Goal: Information Seeking & Learning: Find specific fact

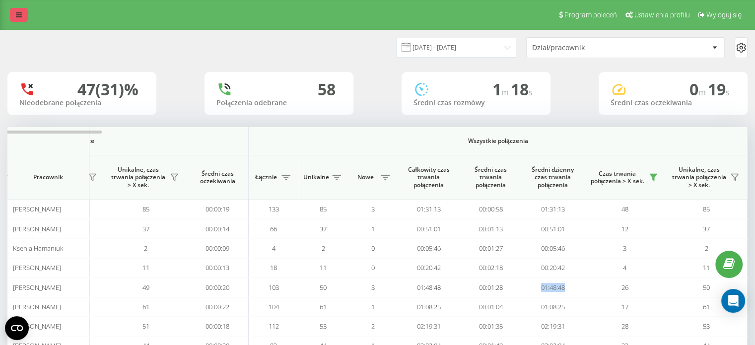
click at [18, 15] on icon at bounding box center [19, 14] width 6 height 7
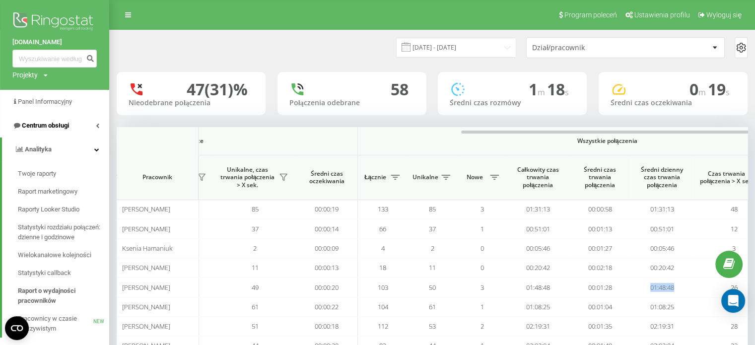
click at [85, 125] on link "Centrum obsługi" at bounding box center [54, 126] width 109 height 24
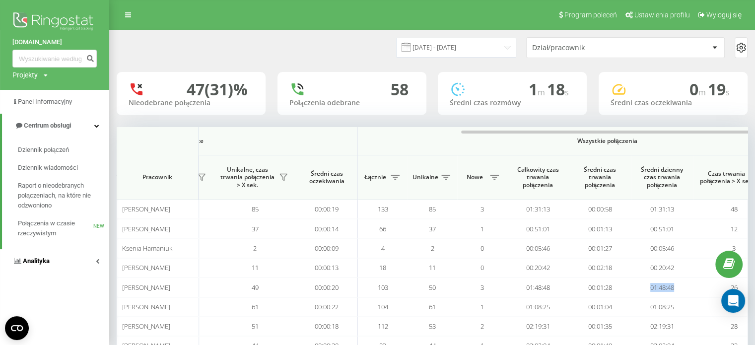
click at [56, 262] on link "Analityka" at bounding box center [54, 261] width 109 height 24
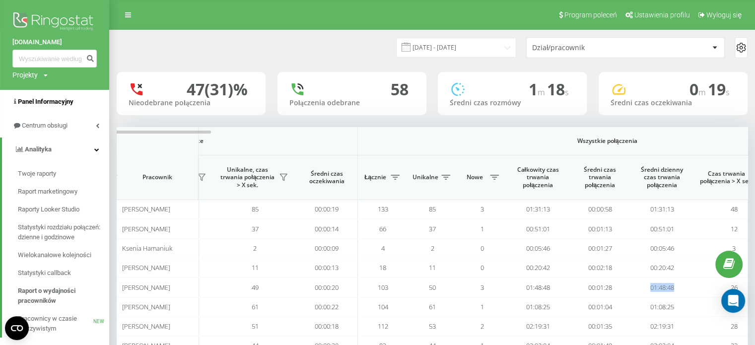
click at [71, 100] on span "Panel Informacyjny" at bounding box center [46, 101] width 56 height 7
click at [66, 126] on span "Centrum obsługi" at bounding box center [45, 125] width 47 height 7
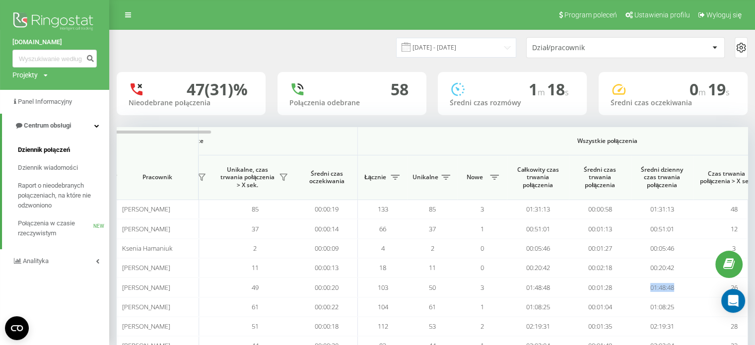
click at [56, 149] on span "Dziennik połączeń" at bounding box center [44, 150] width 52 height 10
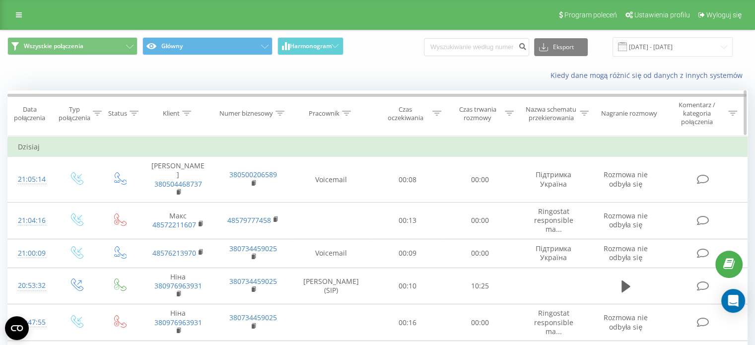
click at [347, 114] on icon at bounding box center [346, 113] width 9 height 5
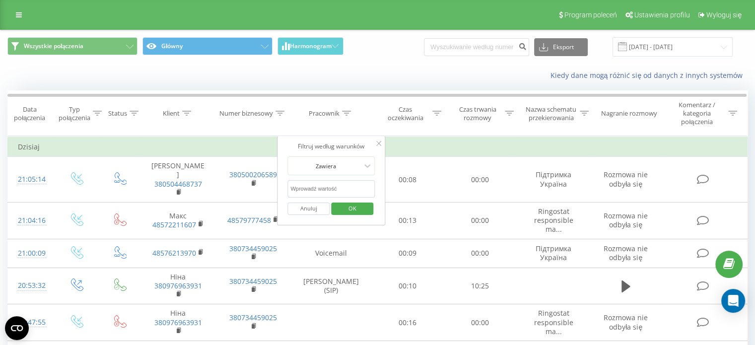
click at [330, 188] on input "text" at bounding box center [331, 188] width 87 height 17
type input "król"
click button "OK" at bounding box center [352, 209] width 42 height 12
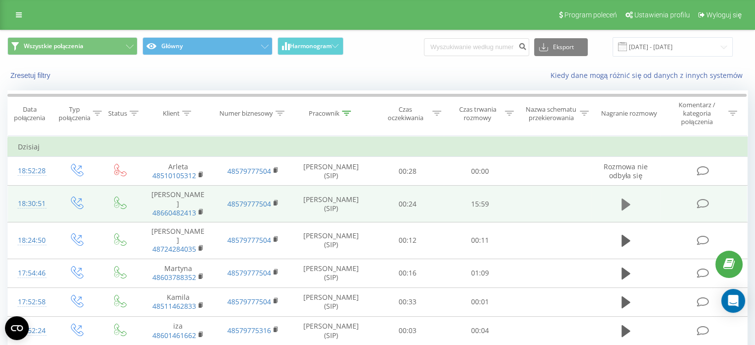
click at [632, 197] on button at bounding box center [626, 204] width 15 height 15
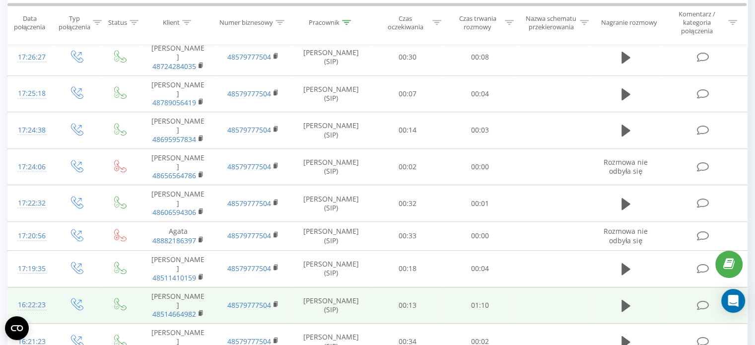
scroll to position [606, 0]
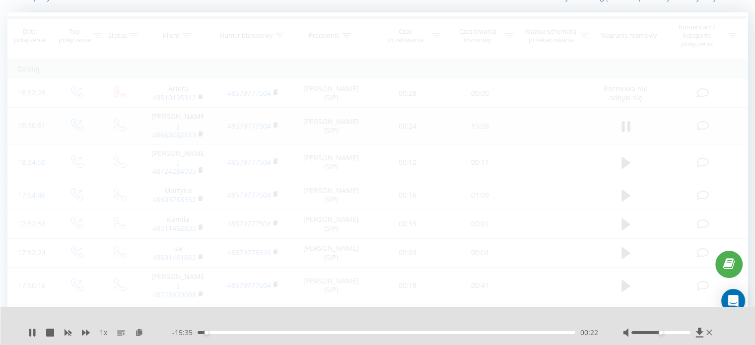
scroll to position [66, 0]
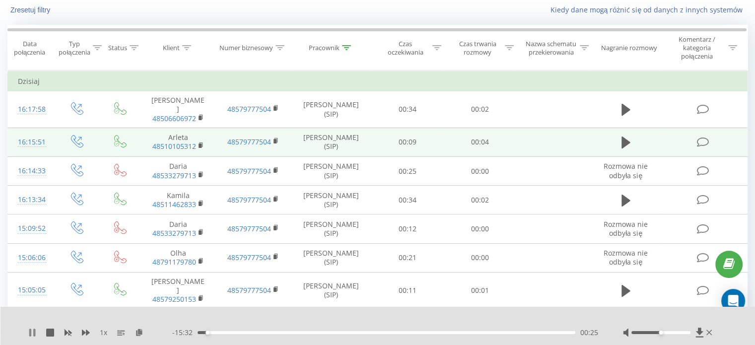
click at [34, 335] on icon at bounding box center [34, 333] width 2 height 8
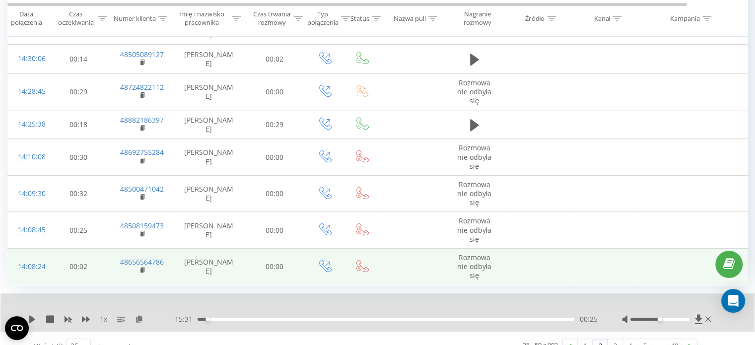
scroll to position [690, 0]
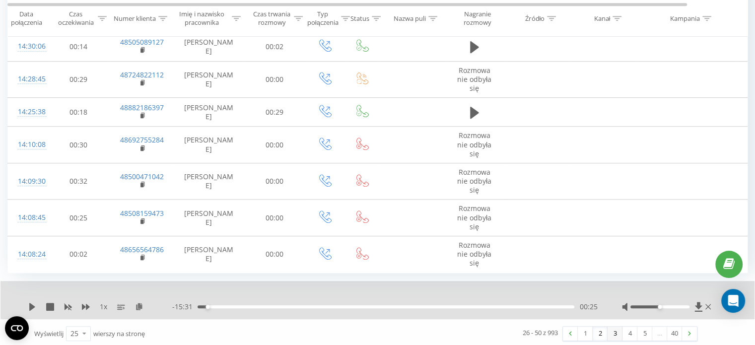
click at [612, 334] on link "3" at bounding box center [615, 334] width 15 height 14
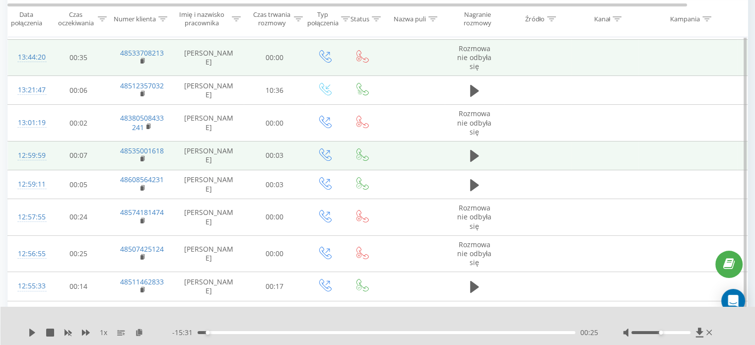
scroll to position [115, 0]
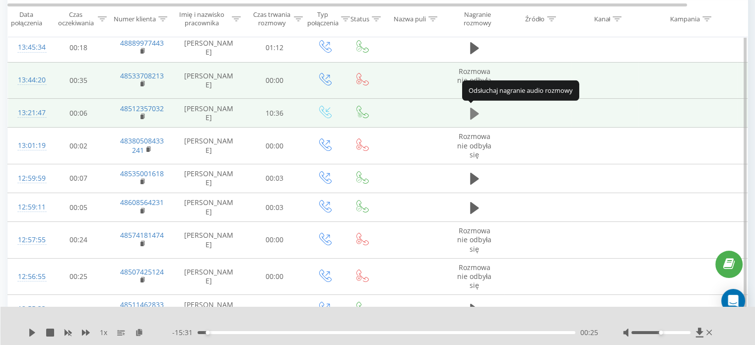
click at [471, 113] on icon at bounding box center [474, 113] width 9 height 12
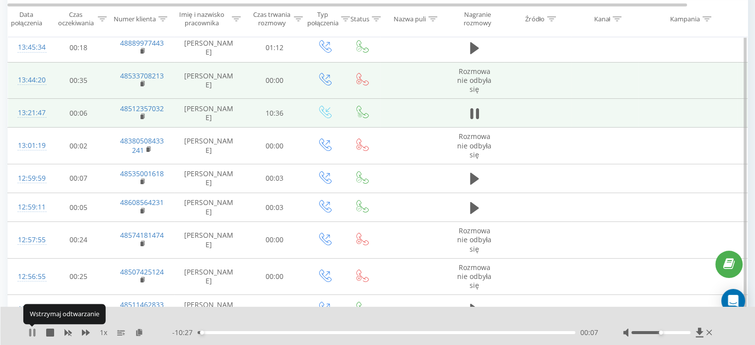
click at [35, 332] on icon at bounding box center [34, 333] width 2 height 8
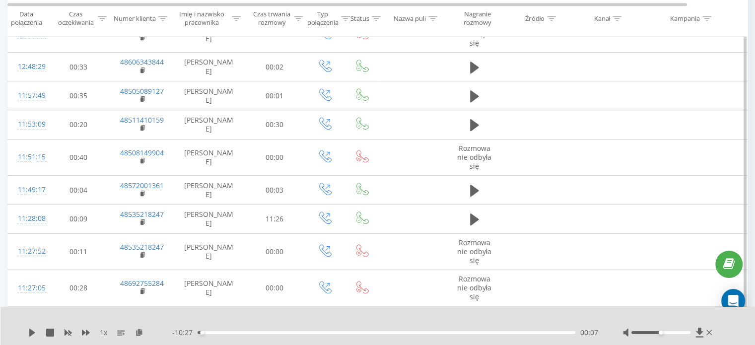
scroll to position [562, 0]
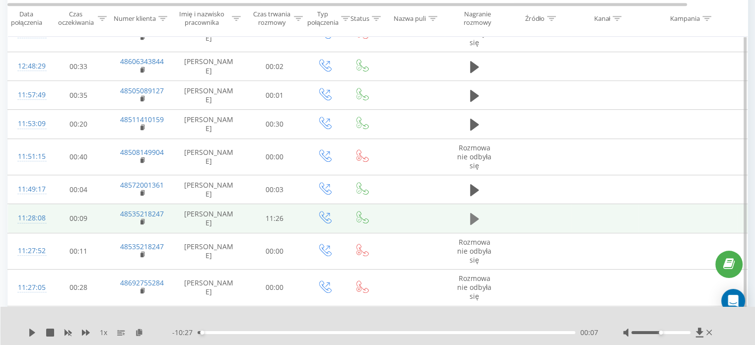
click at [471, 218] on icon at bounding box center [474, 219] width 9 height 12
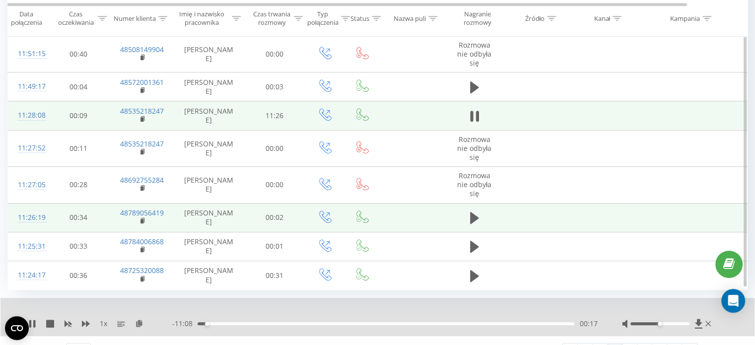
scroll to position [682, 0]
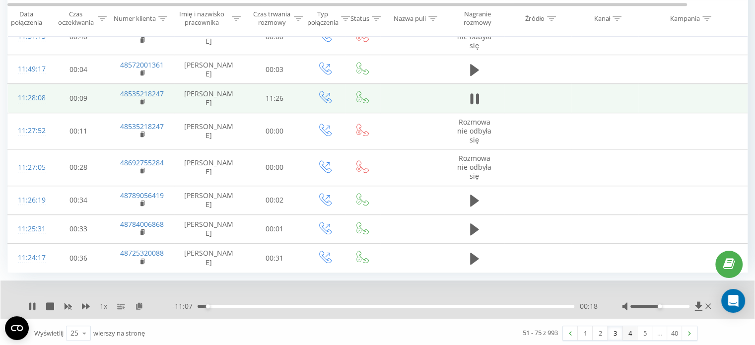
click at [629, 332] on link "4" at bounding box center [630, 333] width 15 height 14
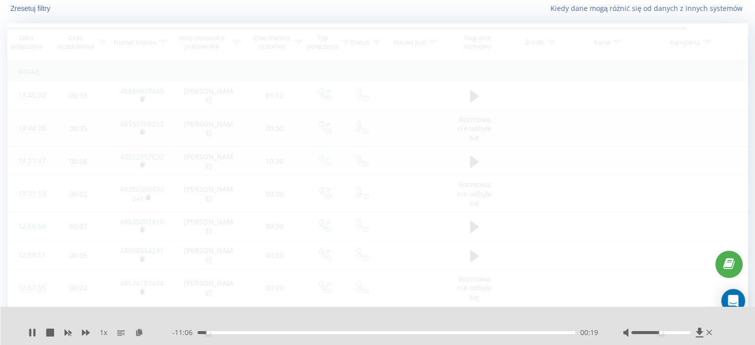
scroll to position [66, 0]
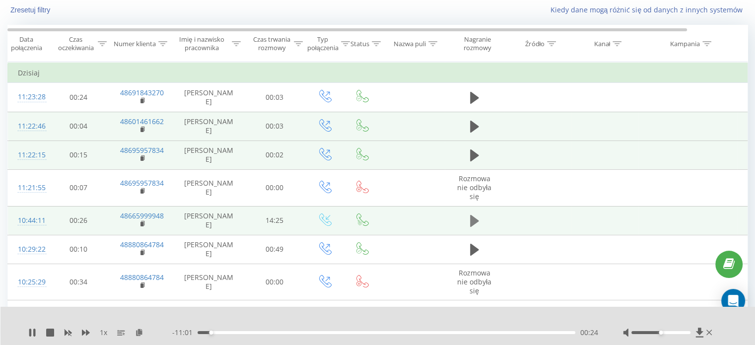
click at [471, 223] on icon at bounding box center [474, 221] width 9 height 12
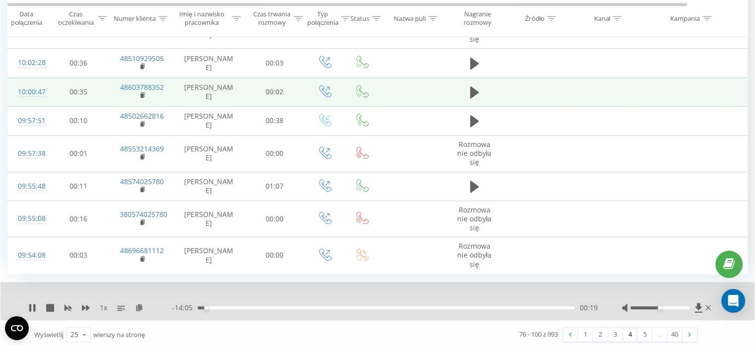
scroll to position [675, 0]
click at [643, 332] on link "5" at bounding box center [645, 333] width 15 height 14
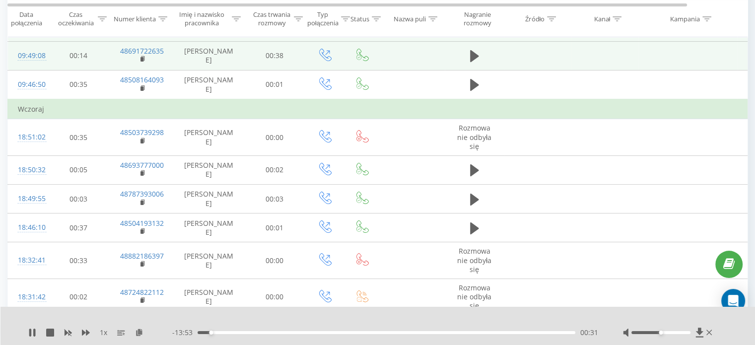
scroll to position [264, 0]
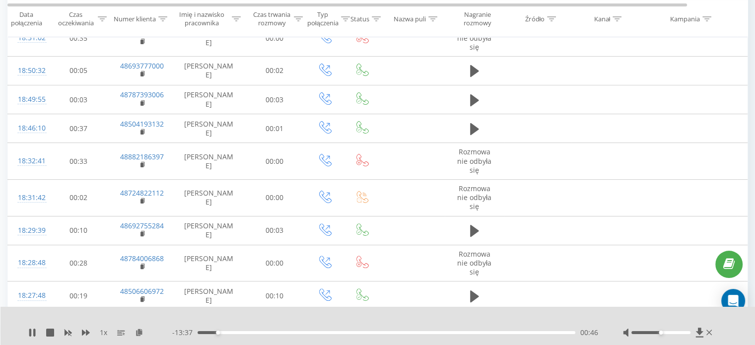
click at [213, 334] on div "00:46" at bounding box center [387, 332] width 378 height 3
drag, startPoint x: 661, startPoint y: 335, endPoint x: 674, endPoint y: 335, distance: 13.9
click at [675, 335] on div at bounding box center [668, 333] width 91 height 10
drag, startPoint x: 662, startPoint y: 333, endPoint x: 707, endPoint y: 335, distance: 45.7
click at [707, 335] on div at bounding box center [668, 333] width 91 height 10
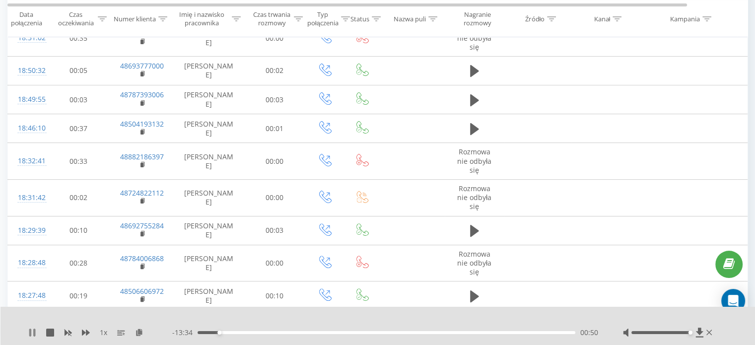
click at [30, 329] on icon at bounding box center [30, 333] width 2 height 8
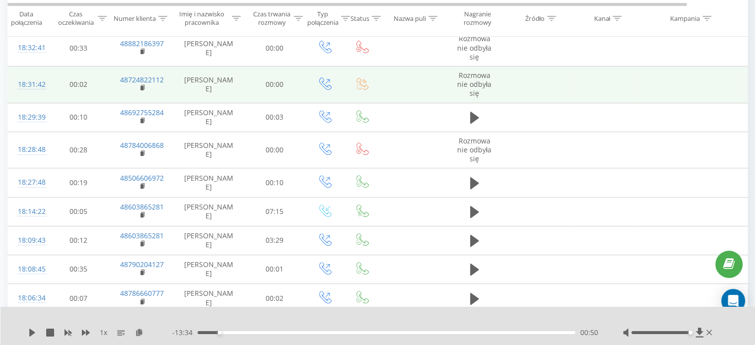
scroll to position [413, 0]
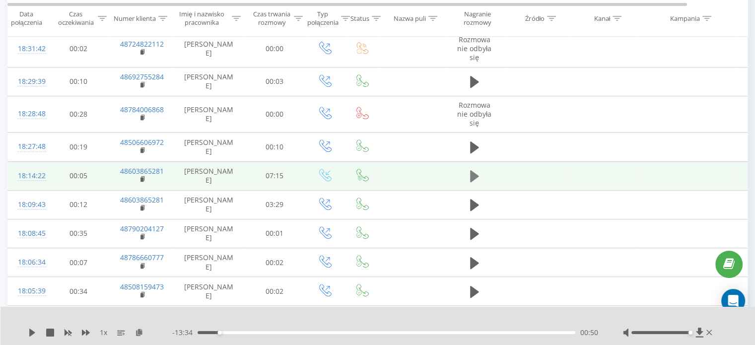
click at [474, 176] on icon at bounding box center [474, 176] width 9 height 12
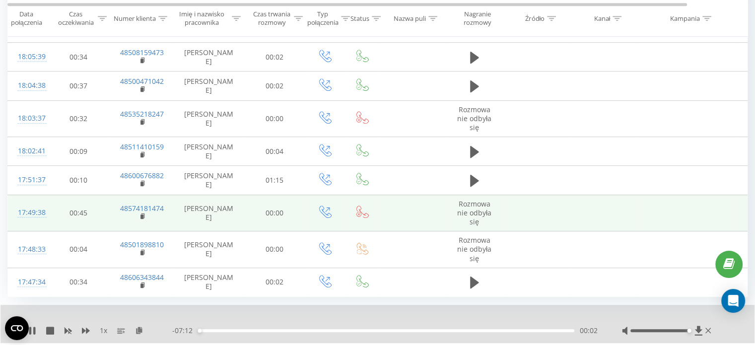
scroll to position [671, 0]
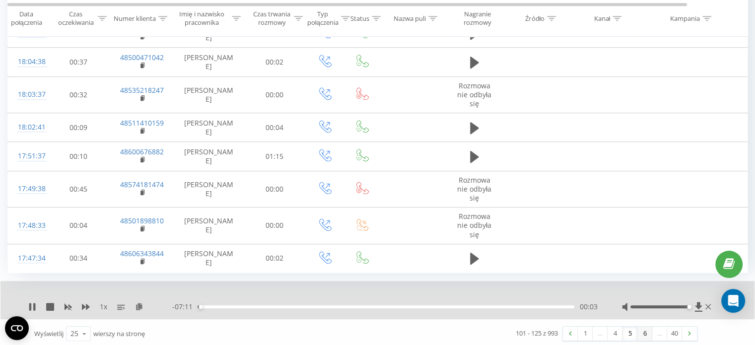
click at [645, 334] on link "6" at bounding box center [645, 334] width 15 height 14
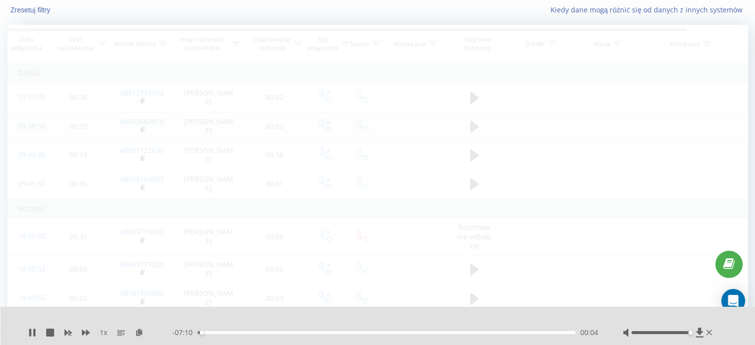
scroll to position [66, 0]
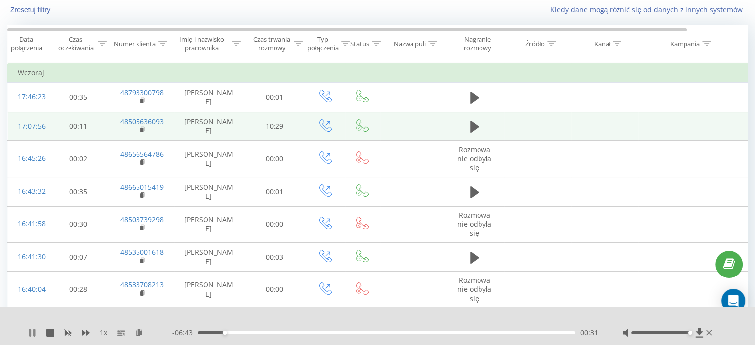
click at [32, 336] on icon at bounding box center [32, 333] width 8 height 8
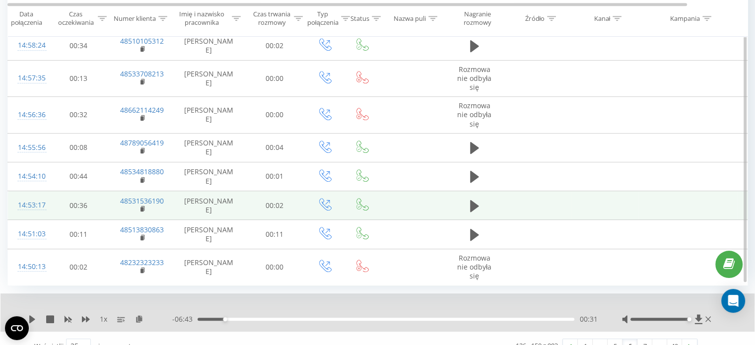
scroll to position [660, 0]
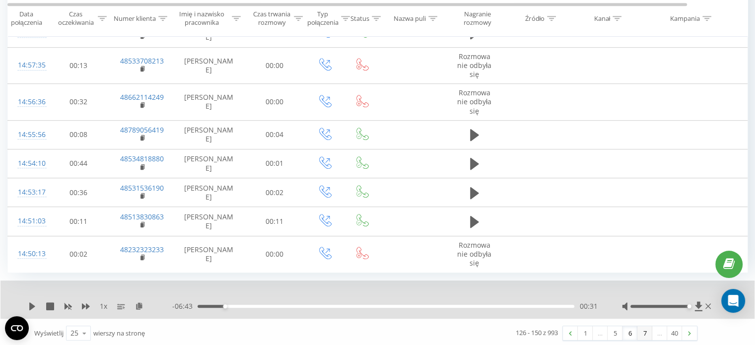
click at [644, 333] on link "7" at bounding box center [645, 333] width 15 height 14
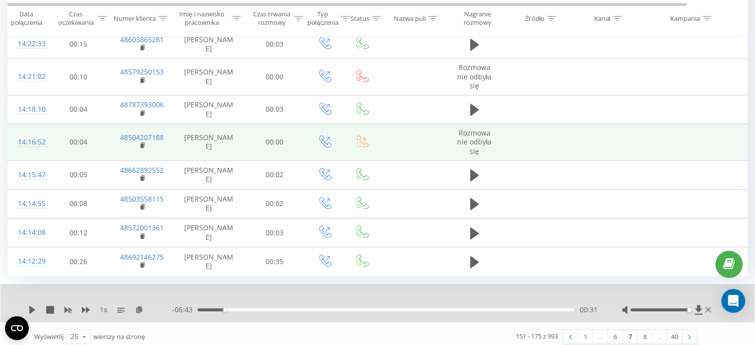
scroll to position [667, 0]
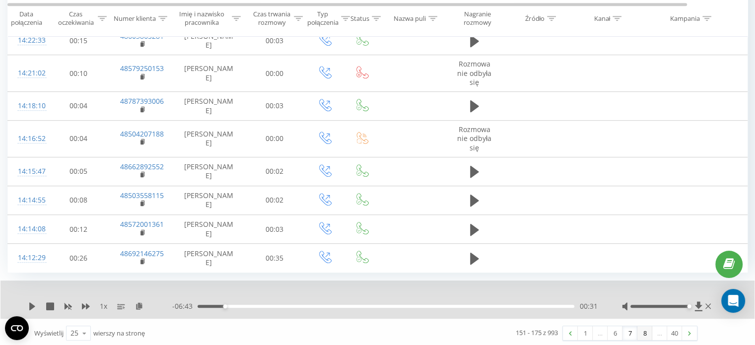
click at [643, 331] on link "8" at bounding box center [645, 333] width 15 height 14
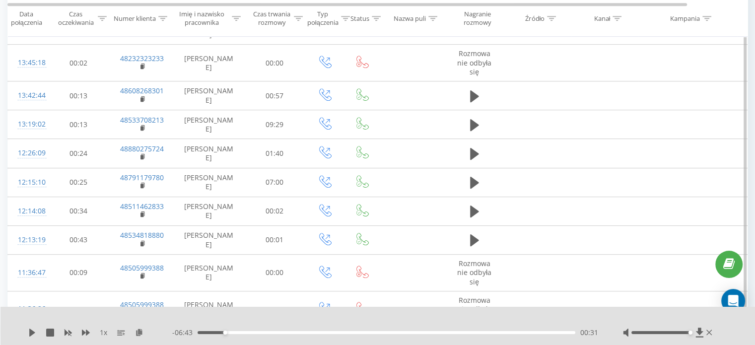
scroll to position [484, 0]
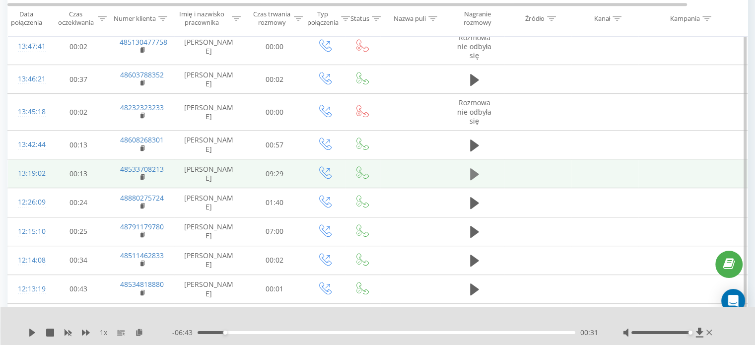
click at [477, 167] on icon at bounding box center [474, 174] width 9 height 14
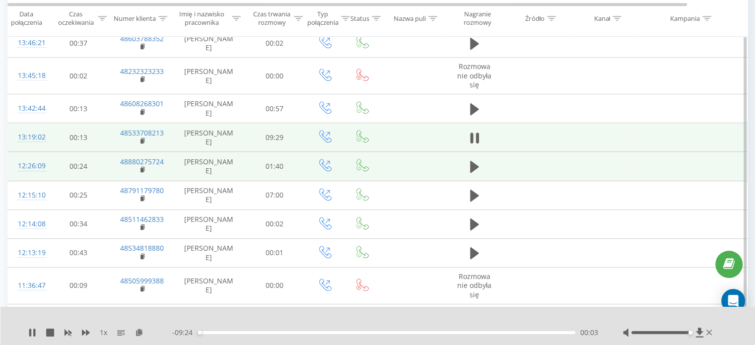
scroll to position [533, 0]
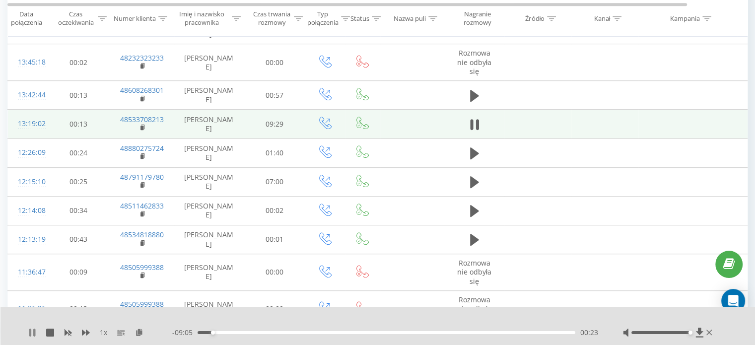
click at [32, 335] on icon at bounding box center [32, 333] width 8 height 8
click at [474, 126] on icon at bounding box center [474, 125] width 9 height 12
click at [35, 334] on icon at bounding box center [34, 333] width 2 height 8
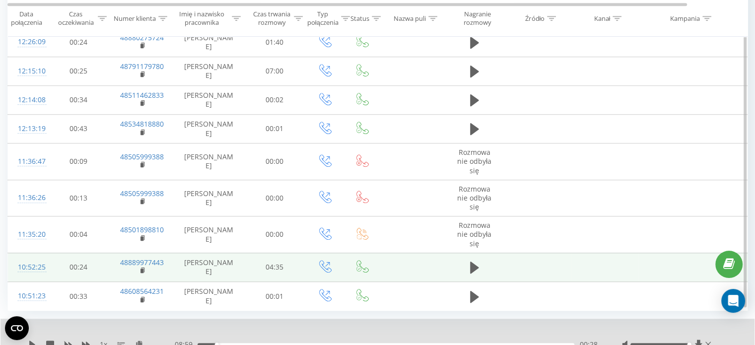
scroll to position [682, 0]
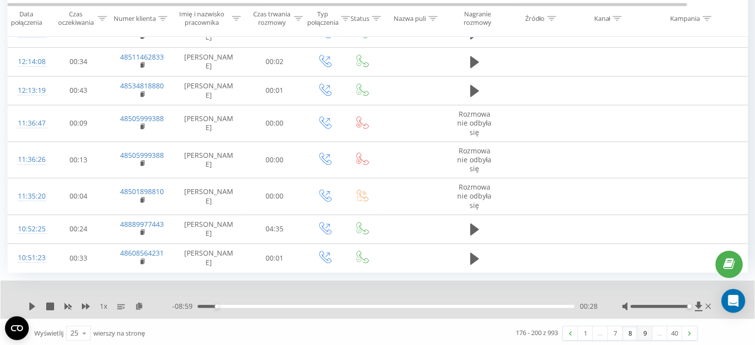
click at [646, 329] on link "9" at bounding box center [645, 333] width 15 height 14
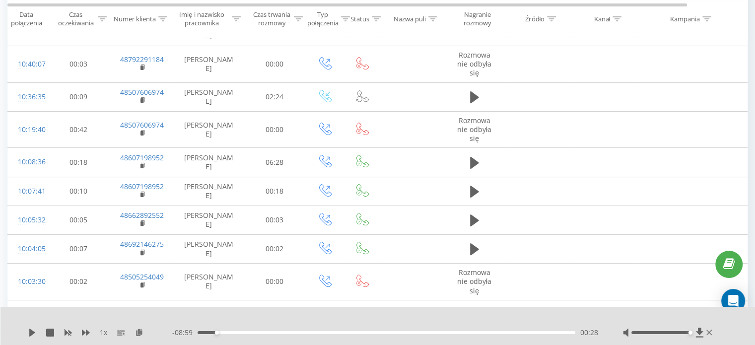
scroll to position [264, 0]
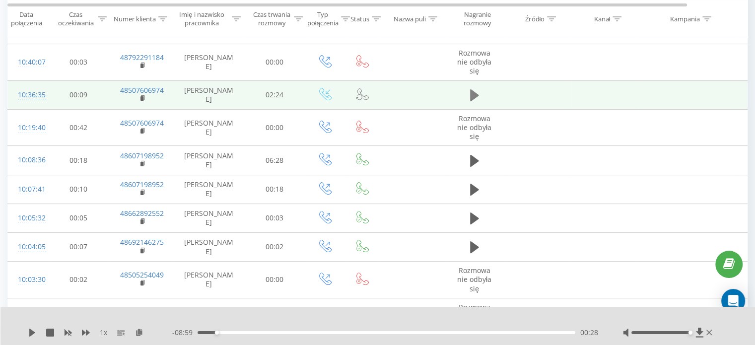
click at [469, 99] on button at bounding box center [474, 95] width 15 height 15
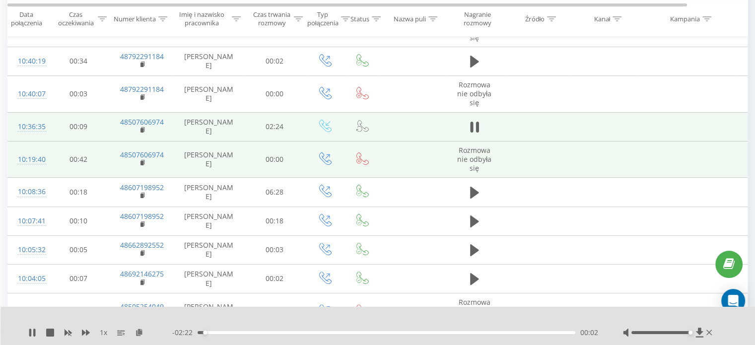
scroll to position [248, 0]
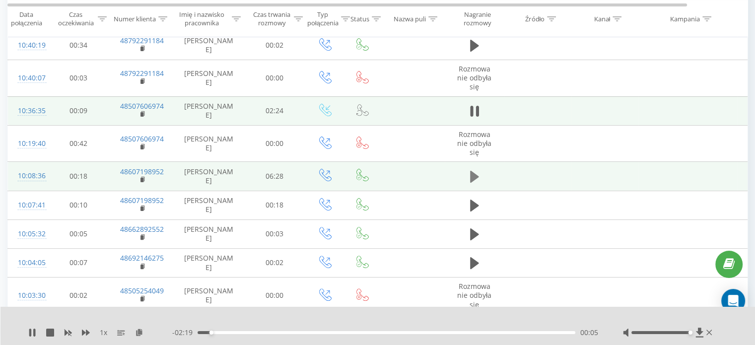
click at [474, 177] on icon at bounding box center [474, 177] width 9 height 12
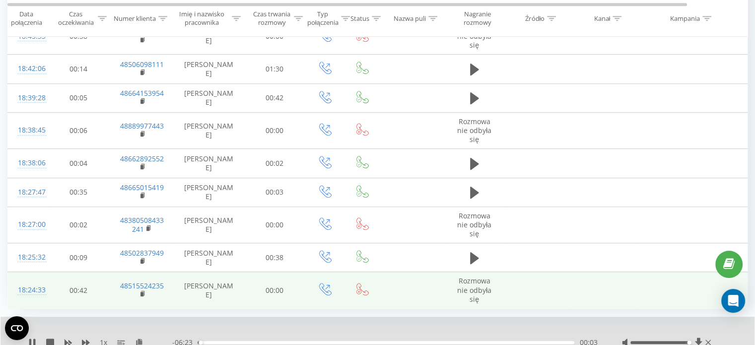
scroll to position [694, 0]
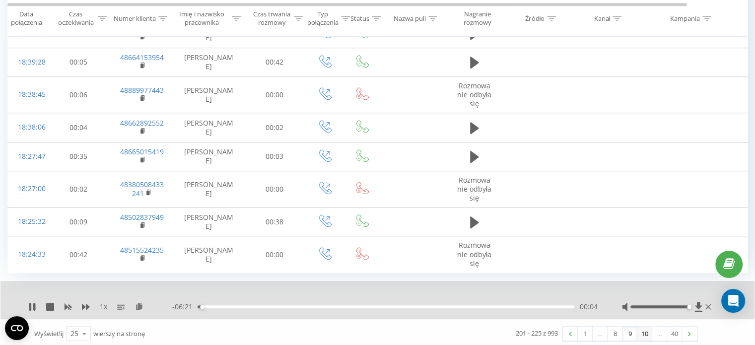
click at [645, 332] on link "10" at bounding box center [645, 334] width 15 height 14
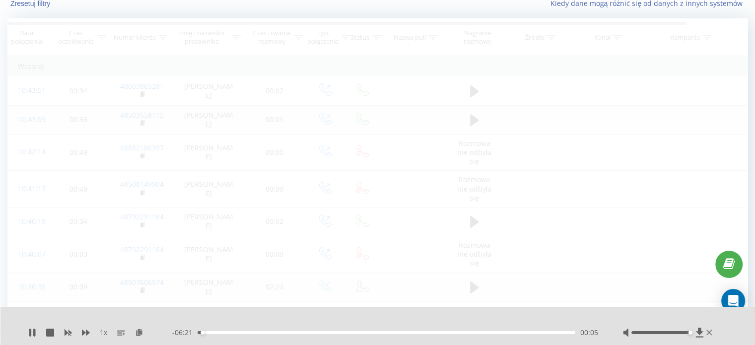
scroll to position [66, 0]
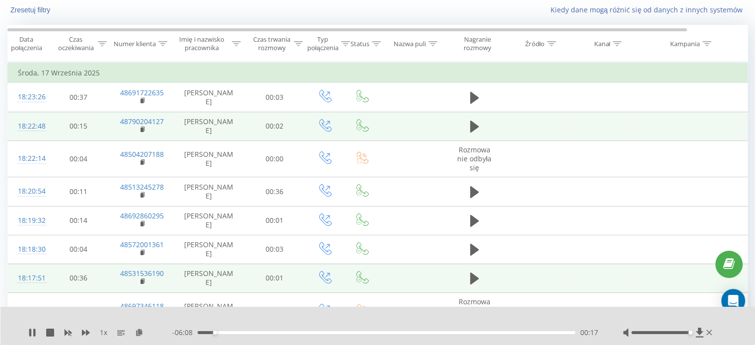
click at [210, 331] on div "00:17" at bounding box center [387, 332] width 378 height 3
click at [34, 330] on div "1 x" at bounding box center [100, 333] width 144 height 10
click at [34, 330] on icon at bounding box center [34, 333] width 2 height 8
click at [276, 331] on div "01:20" at bounding box center [387, 332] width 378 height 3
click at [30, 331] on icon at bounding box center [32, 333] width 6 height 8
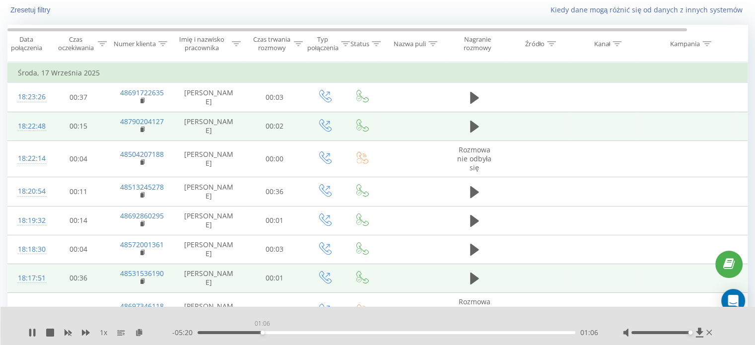
click at [262, 331] on div "01:06" at bounding box center [387, 332] width 378 height 3
click at [701, 330] on icon at bounding box center [700, 333] width 8 height 10
click at [29, 331] on icon at bounding box center [32, 333] width 8 height 8
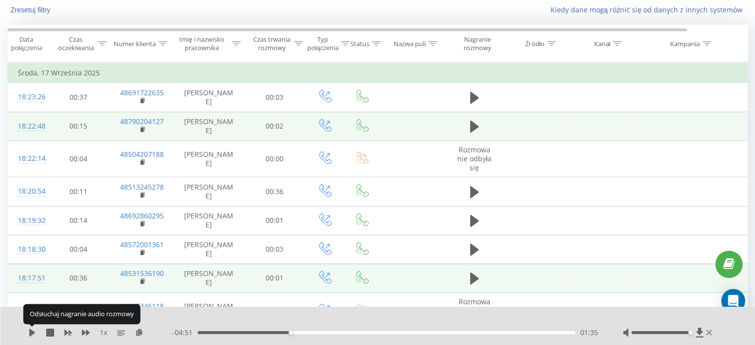
click at [29, 331] on icon at bounding box center [32, 333] width 8 height 8
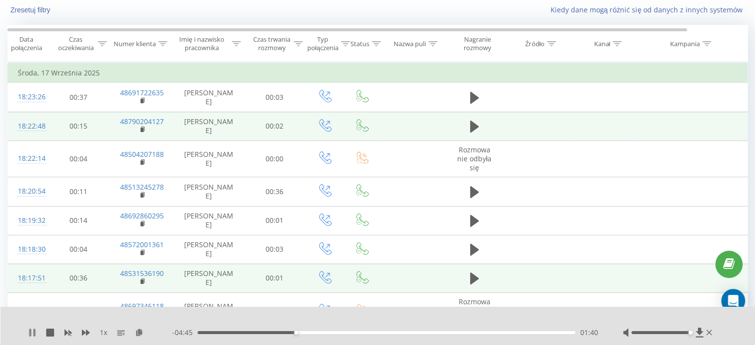
click at [30, 332] on icon at bounding box center [30, 333] width 2 height 8
click at [245, 331] on div "00:48" at bounding box center [387, 332] width 378 height 3
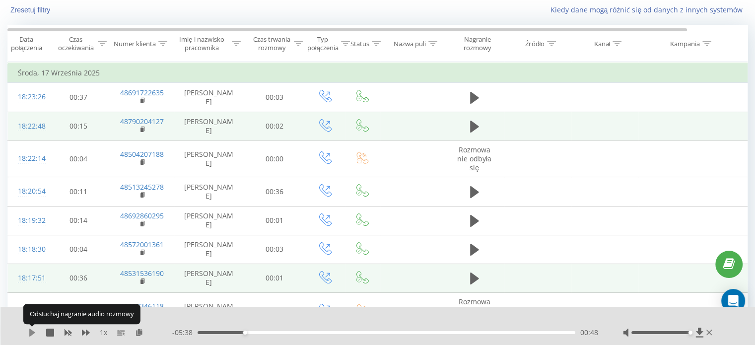
click at [32, 333] on icon at bounding box center [32, 333] width 6 height 8
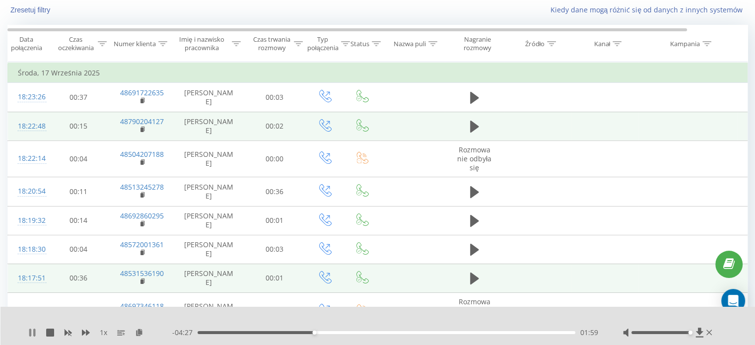
click at [36, 333] on icon at bounding box center [32, 333] width 8 height 8
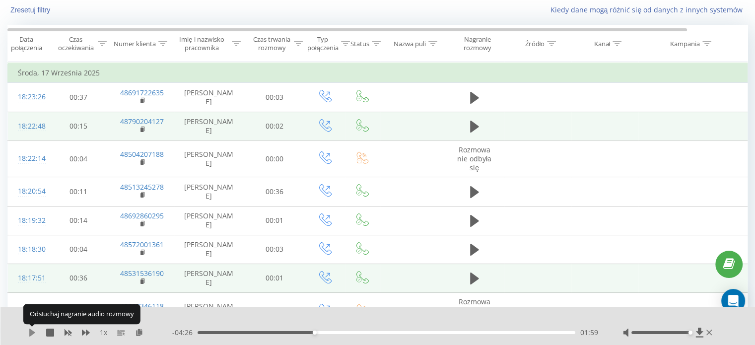
click at [33, 333] on icon at bounding box center [32, 333] width 6 height 8
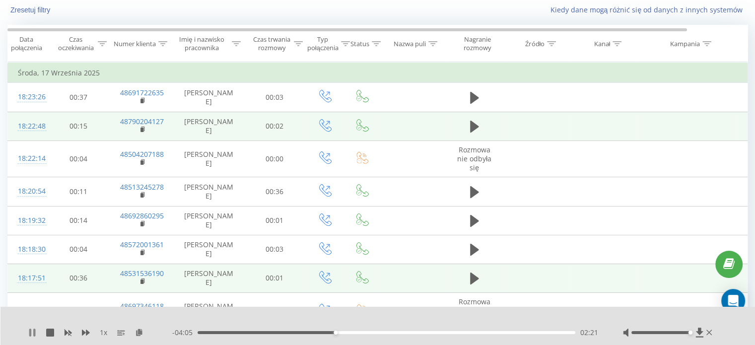
click at [33, 334] on icon at bounding box center [32, 333] width 8 height 8
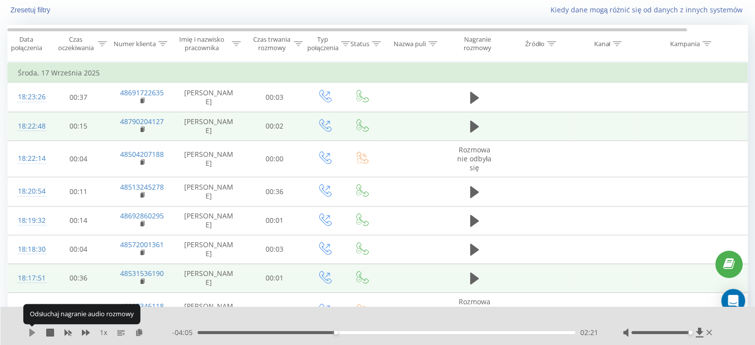
click at [34, 335] on icon at bounding box center [32, 333] width 8 height 8
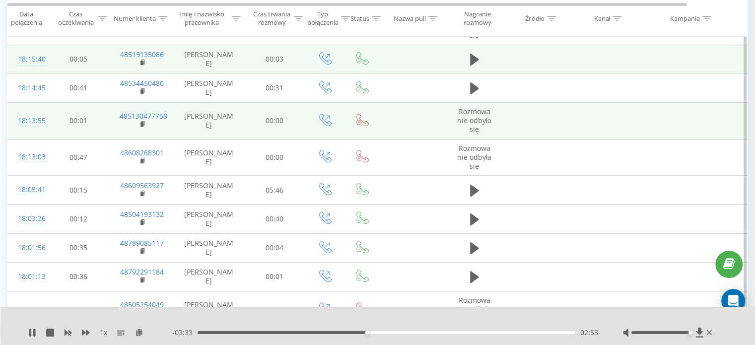
scroll to position [463, 0]
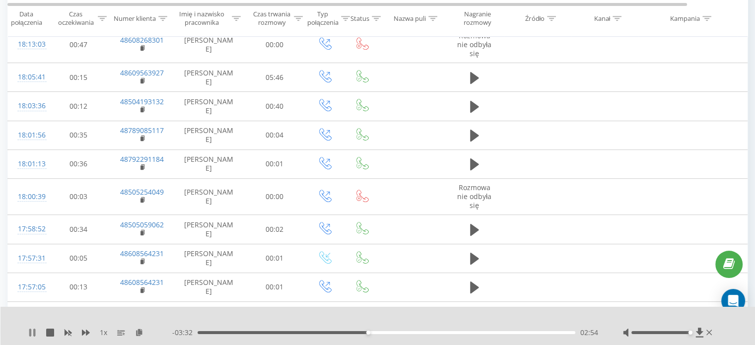
click at [31, 335] on icon at bounding box center [30, 333] width 2 height 8
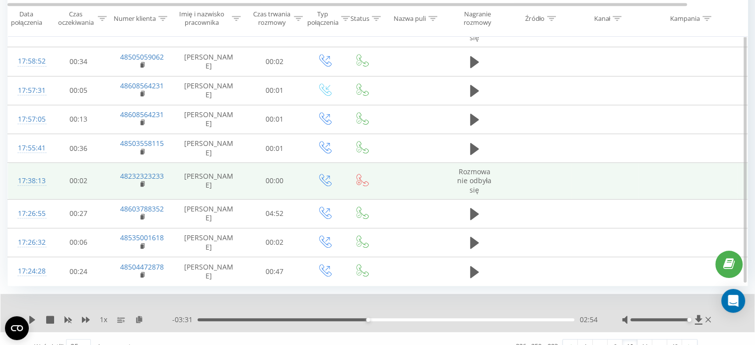
scroll to position [644, 0]
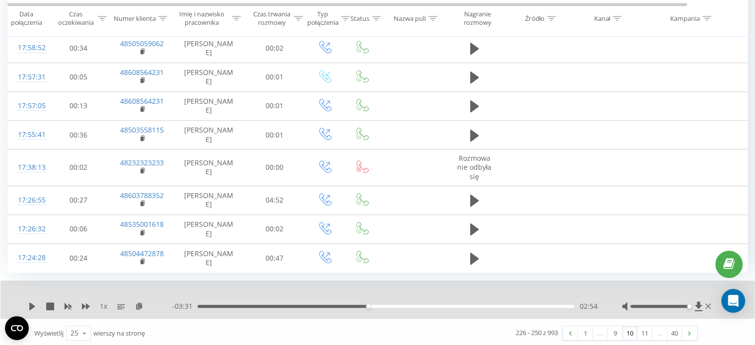
click at [30, 301] on div "1 x" at bounding box center [100, 306] width 144 height 10
click at [31, 301] on div "1 x" at bounding box center [100, 306] width 144 height 10
click at [32, 302] on icon at bounding box center [32, 306] width 8 height 8
click at [648, 334] on link "11" at bounding box center [645, 333] width 15 height 14
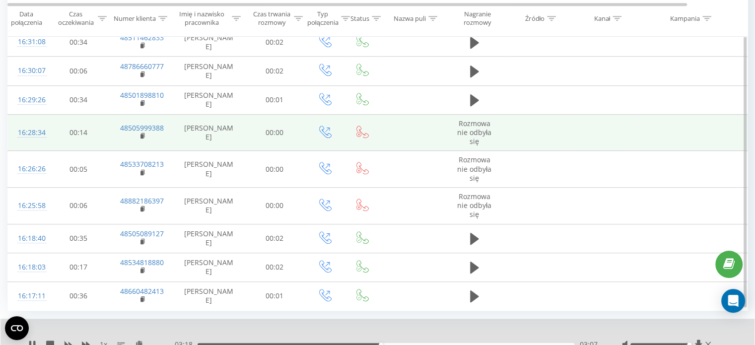
scroll to position [660, 0]
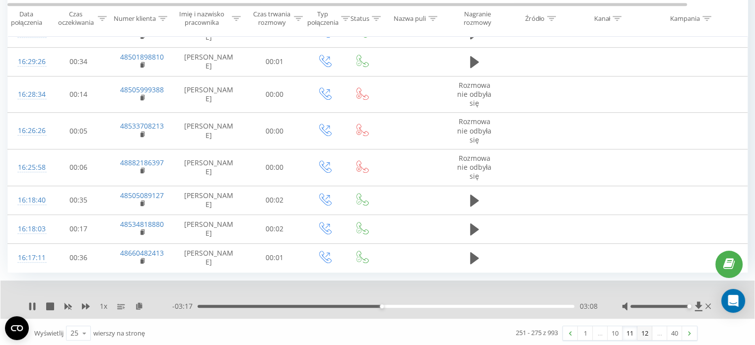
click at [644, 331] on link "12" at bounding box center [645, 333] width 15 height 14
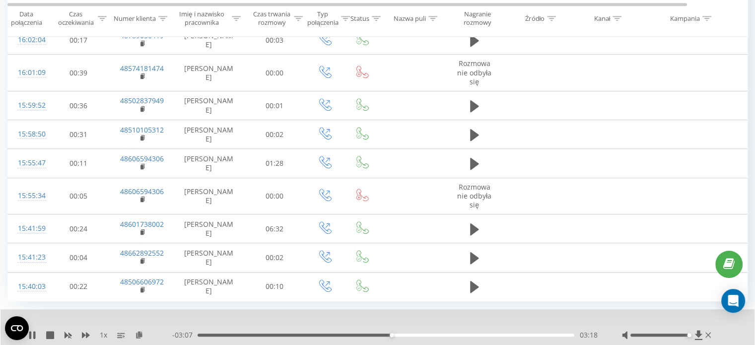
scroll to position [652, 0]
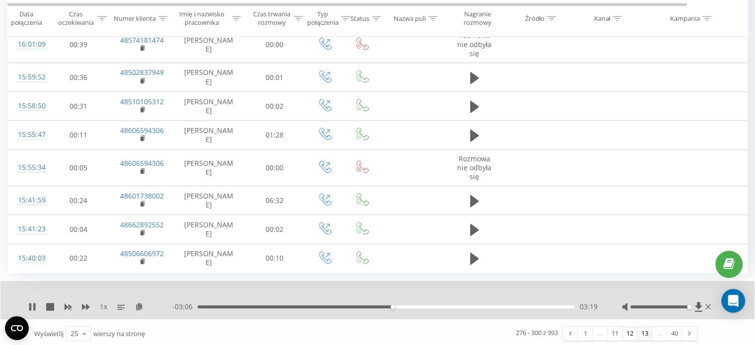
click at [647, 333] on link "13" at bounding box center [645, 334] width 15 height 14
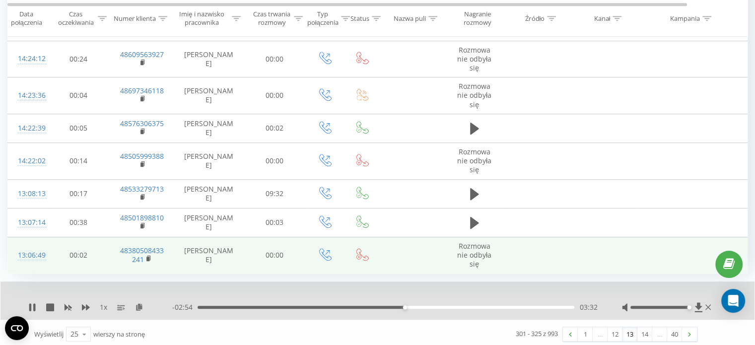
scroll to position [667, 0]
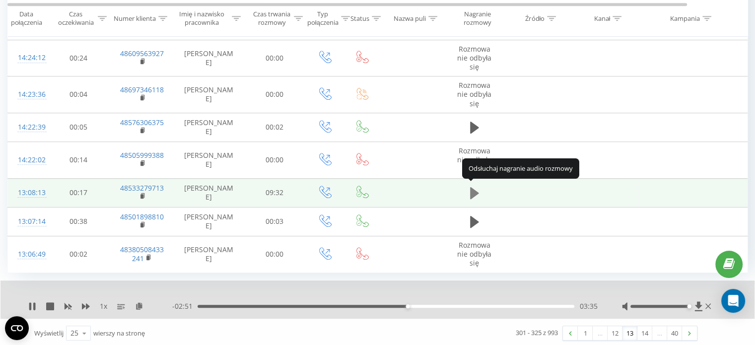
click at [475, 194] on icon at bounding box center [474, 193] width 9 height 14
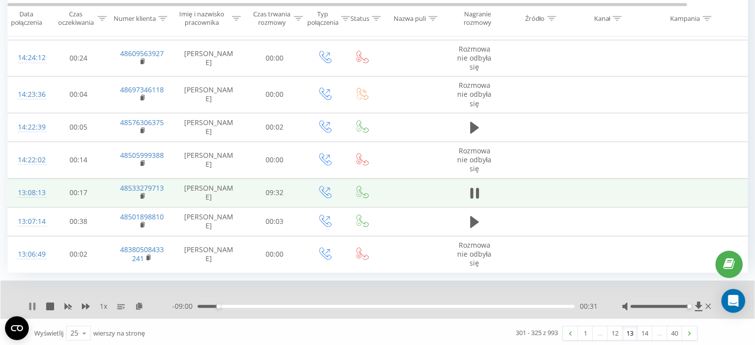
click at [30, 305] on icon at bounding box center [30, 306] width 2 height 8
click at [644, 330] on link "14" at bounding box center [645, 333] width 15 height 14
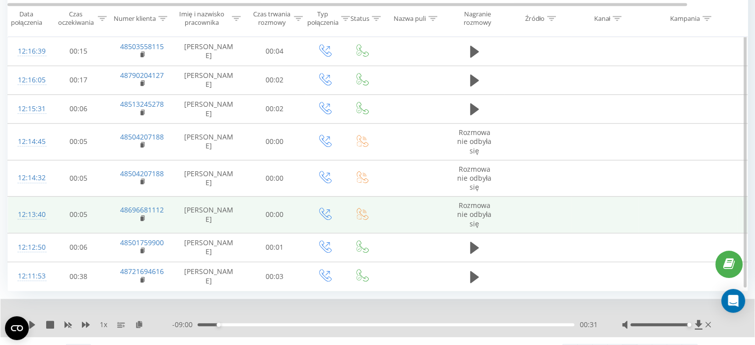
scroll to position [682, 0]
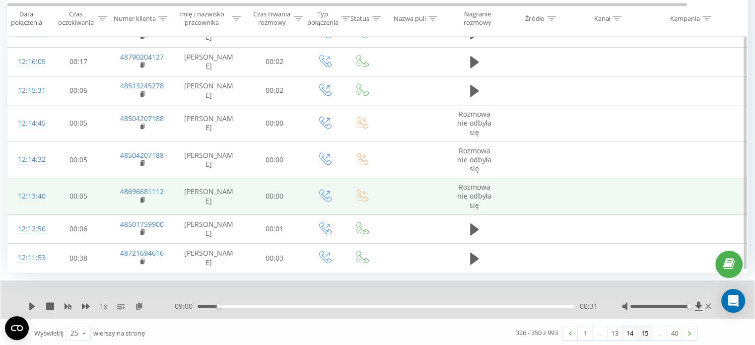
click at [641, 333] on link "15" at bounding box center [645, 333] width 15 height 14
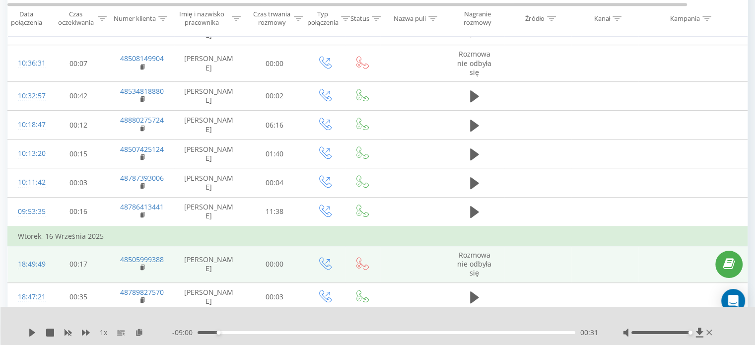
scroll to position [618, 0]
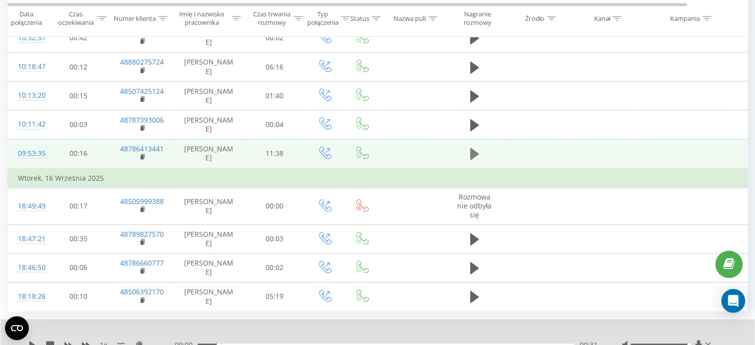
click at [473, 152] on icon at bounding box center [474, 154] width 9 height 12
click at [473, 151] on icon at bounding box center [471, 153] width 3 height 11
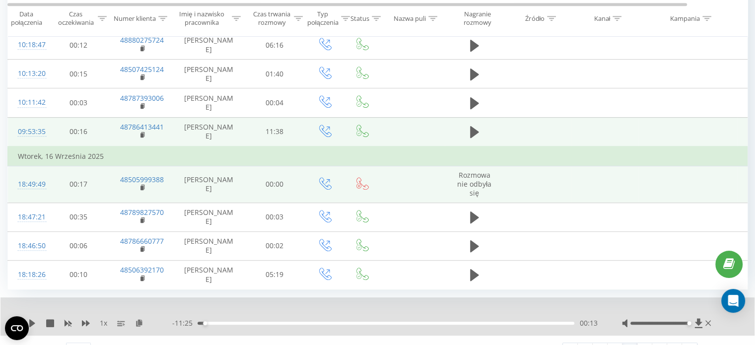
scroll to position [656, 0]
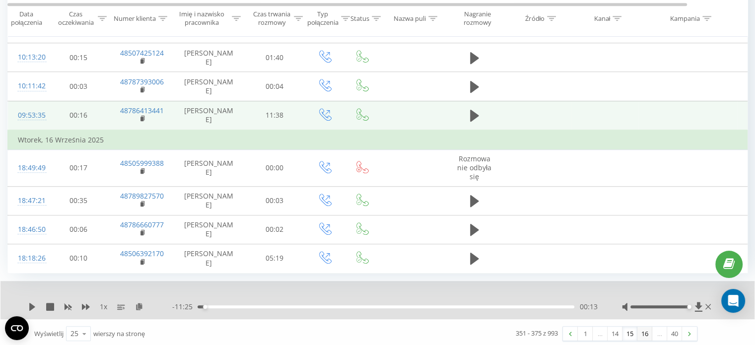
click at [641, 327] on link "16" at bounding box center [645, 334] width 15 height 14
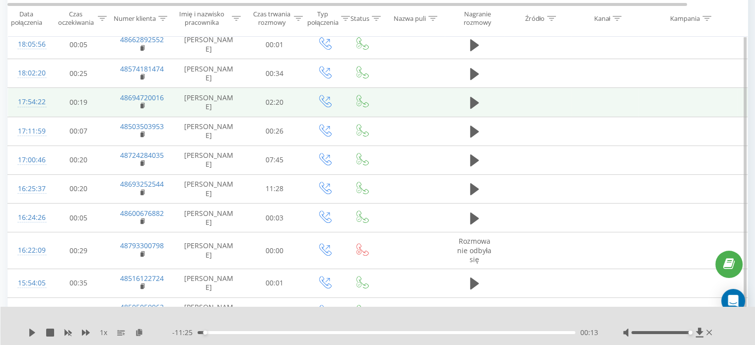
scroll to position [463, 0]
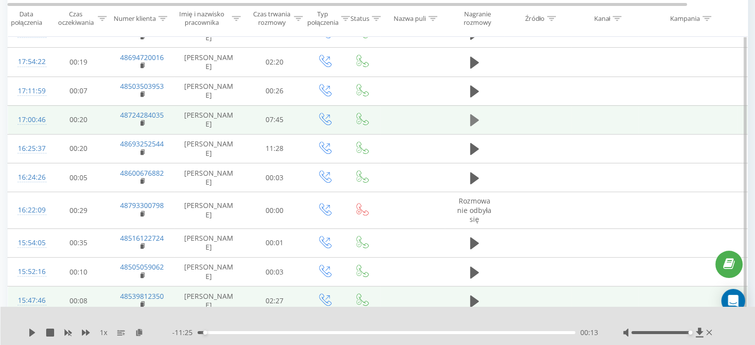
click at [480, 122] on button at bounding box center [474, 120] width 15 height 15
click at [474, 121] on icon at bounding box center [474, 120] width 9 height 14
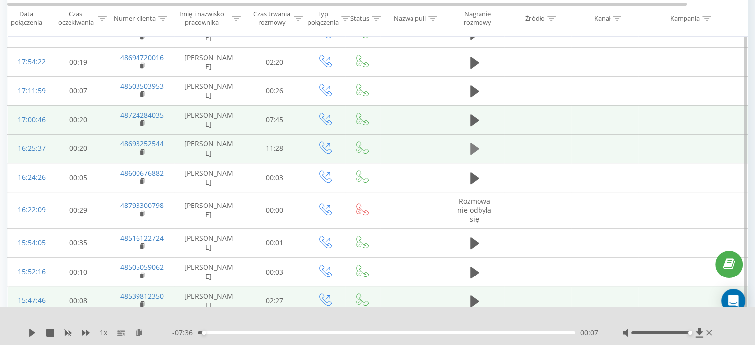
click at [475, 152] on icon at bounding box center [474, 149] width 9 height 14
click at [30, 334] on icon at bounding box center [30, 333] width 2 height 8
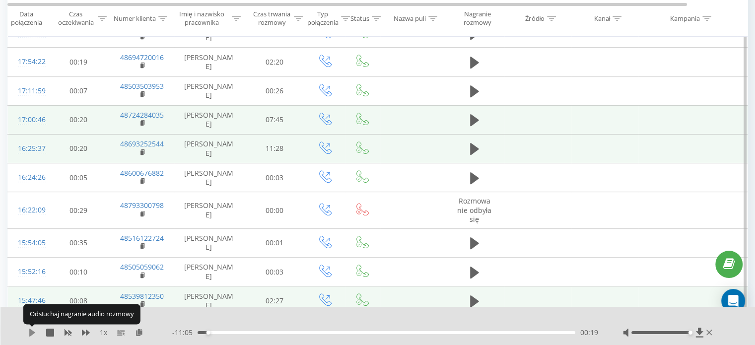
click at [32, 334] on icon at bounding box center [32, 333] width 6 height 8
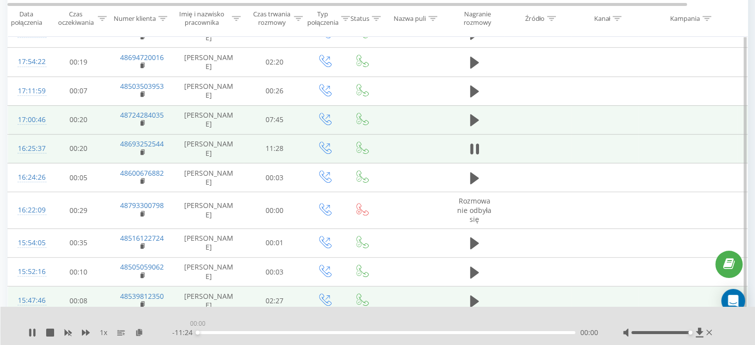
drag, startPoint x: 254, startPoint y: 331, endPoint x: 167, endPoint y: 324, distance: 86.7
click at [167, 324] on div "1 x - 11:24 00:00 00:00" at bounding box center [377, 326] width 755 height 38
click at [34, 329] on icon at bounding box center [34, 333] width 2 height 8
click at [208, 331] on div "00:18" at bounding box center [387, 332] width 378 height 3
click at [40, 330] on div "1 x" at bounding box center [100, 333] width 144 height 10
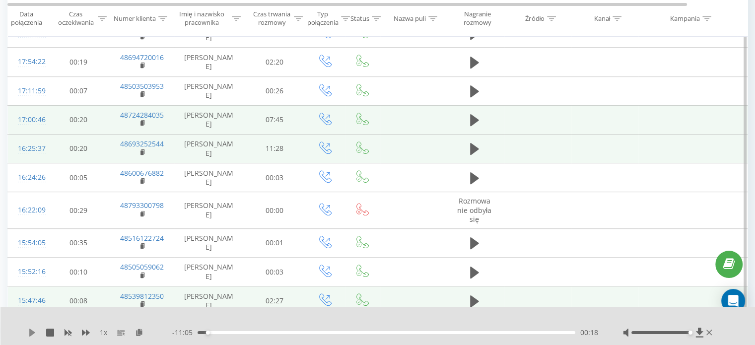
click at [34, 333] on icon at bounding box center [32, 333] width 6 height 8
click at [33, 334] on icon at bounding box center [34, 333] width 2 height 8
click at [700, 330] on icon at bounding box center [699, 332] width 7 height 9
click at [32, 330] on icon at bounding box center [32, 333] width 8 height 8
click at [145, 151] on icon at bounding box center [143, 152] width 5 height 7
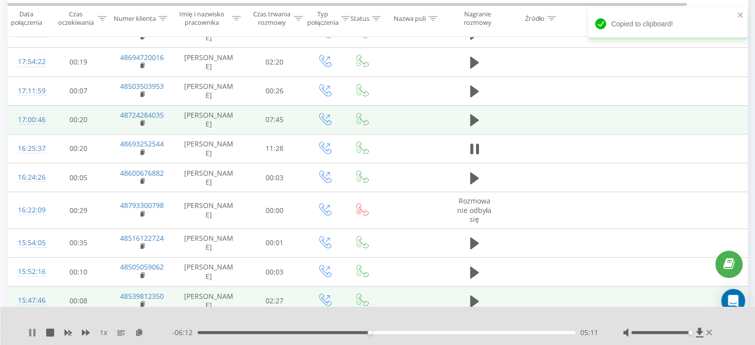
click at [33, 335] on icon at bounding box center [34, 333] width 2 height 8
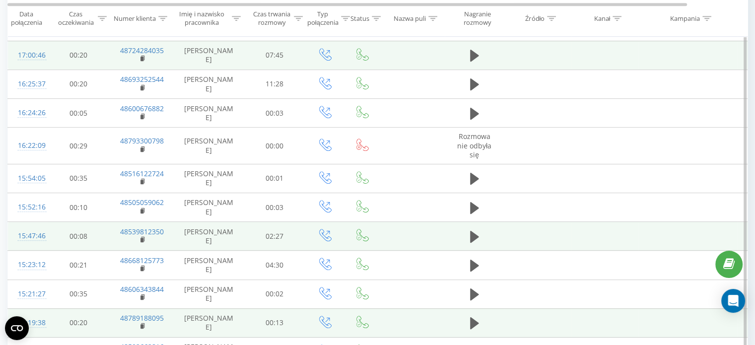
scroll to position [583, 0]
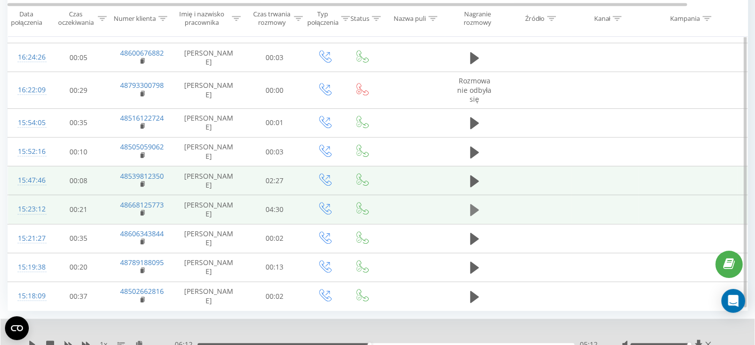
click at [474, 208] on icon at bounding box center [474, 210] width 9 height 12
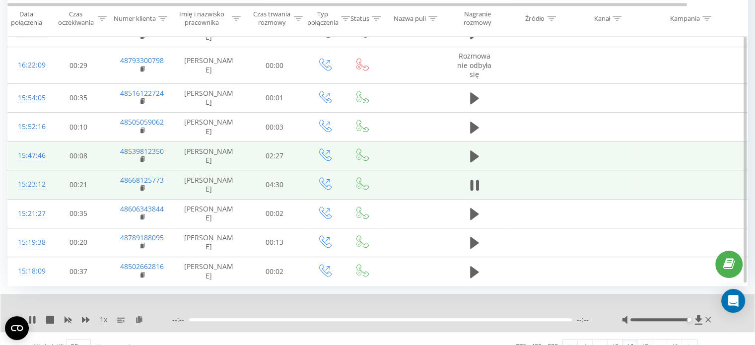
scroll to position [621, 0]
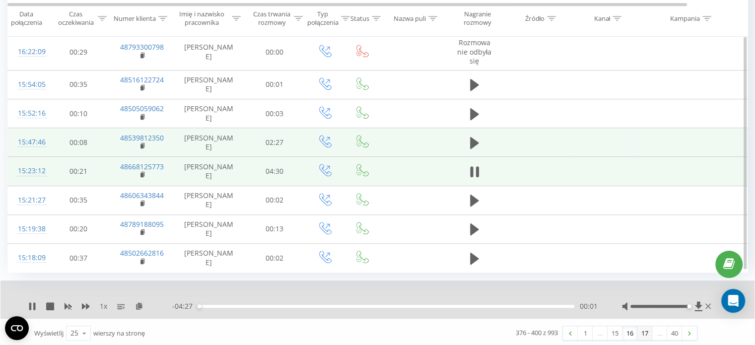
click at [643, 333] on link "17" at bounding box center [645, 333] width 15 height 14
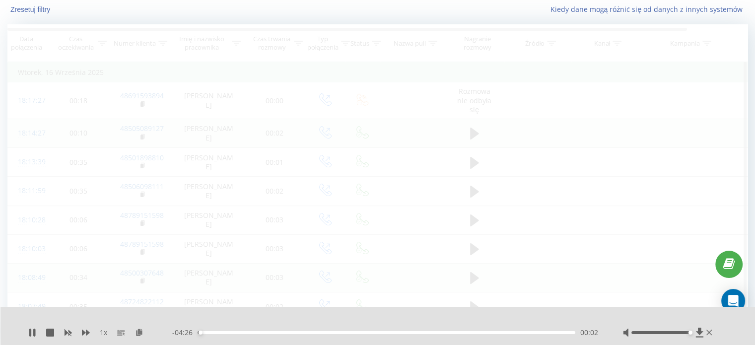
scroll to position [66, 0]
click at [34, 331] on div "1 x" at bounding box center [100, 333] width 144 height 10
click at [32, 329] on icon at bounding box center [32, 333] width 8 height 8
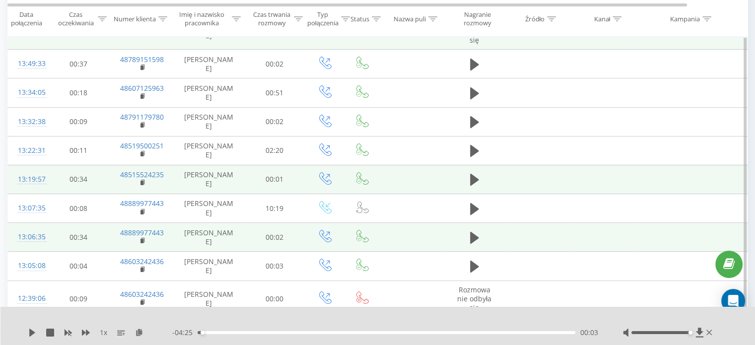
scroll to position [165, 0]
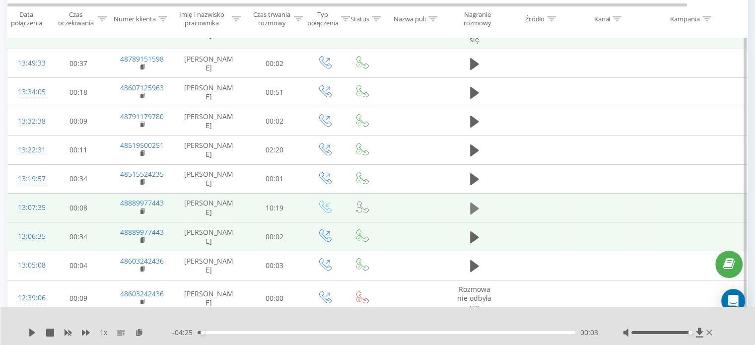
click at [473, 202] on icon at bounding box center [474, 209] width 9 height 14
click at [27, 334] on div "1 x - 10:18 00:00 00:00" at bounding box center [377, 326] width 755 height 38
click at [34, 332] on icon at bounding box center [34, 333] width 2 height 8
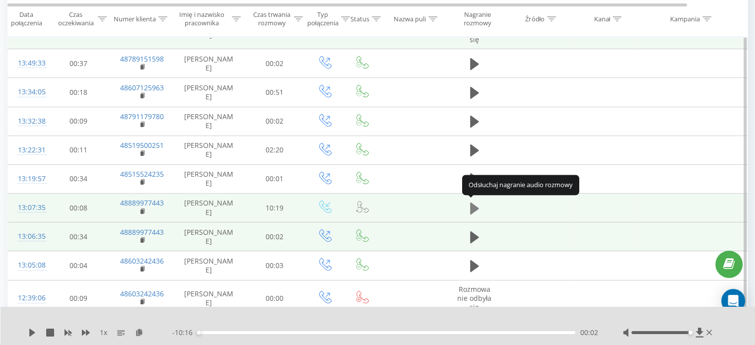
click at [472, 213] on icon at bounding box center [474, 209] width 9 height 14
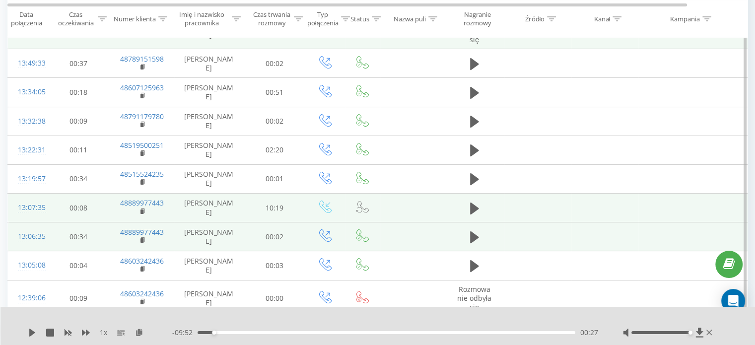
click at [472, 213] on icon at bounding box center [474, 209] width 9 height 14
click at [364, 331] on div "- 05:22 04:57 04:57" at bounding box center [385, 333] width 426 height 10
click at [363, 331] on div "04:31" at bounding box center [387, 332] width 378 height 3
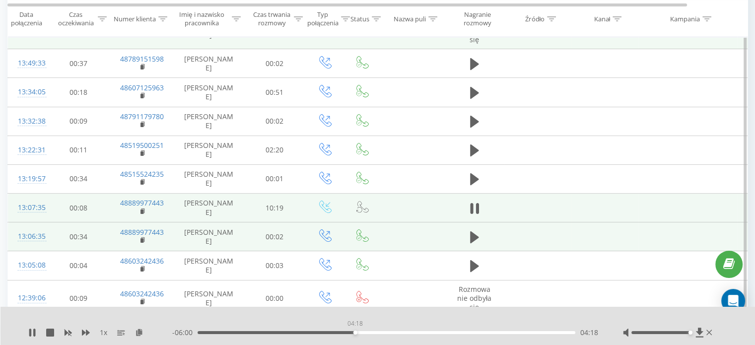
click at [355, 333] on div "04:18" at bounding box center [387, 332] width 378 height 3
click at [377, 329] on div "- 04:52 05:26 05:26" at bounding box center [385, 333] width 426 height 10
click at [377, 329] on div "- 04:51 05:27 05:27" at bounding box center [385, 333] width 426 height 10
click at [380, 332] on div "04:58" at bounding box center [387, 332] width 378 height 3
click at [30, 334] on icon at bounding box center [30, 333] width 2 height 8
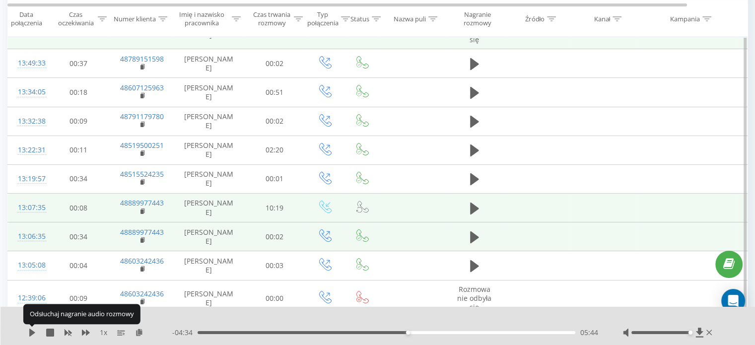
click at [30, 334] on icon at bounding box center [32, 333] width 6 height 8
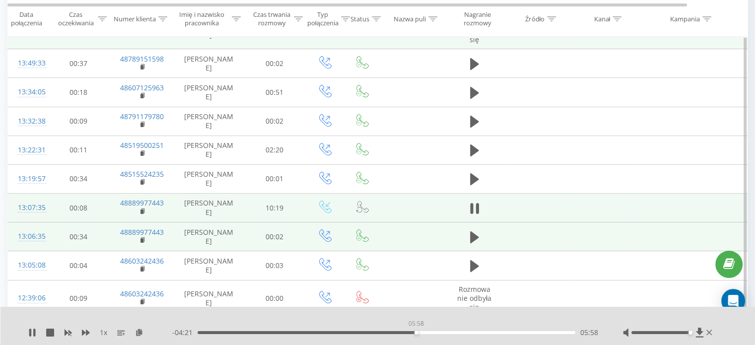
click at [416, 331] on div "05:58" at bounding box center [387, 332] width 378 height 3
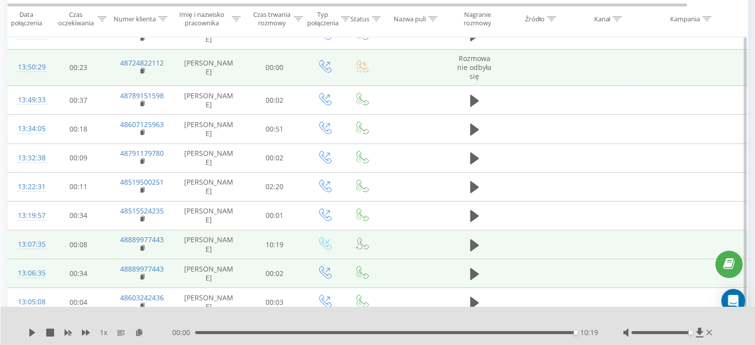
scroll to position [0, 0]
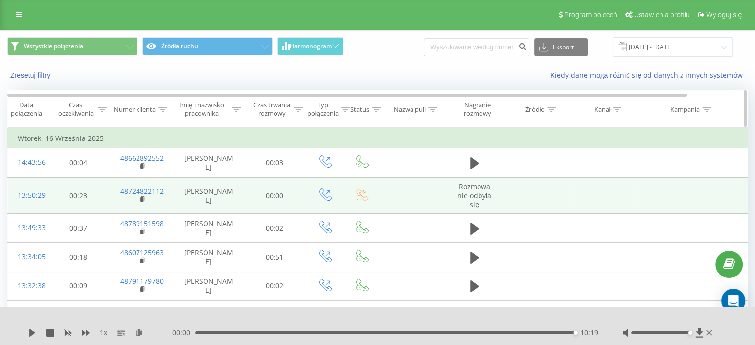
click at [239, 107] on icon at bounding box center [236, 109] width 9 height 5
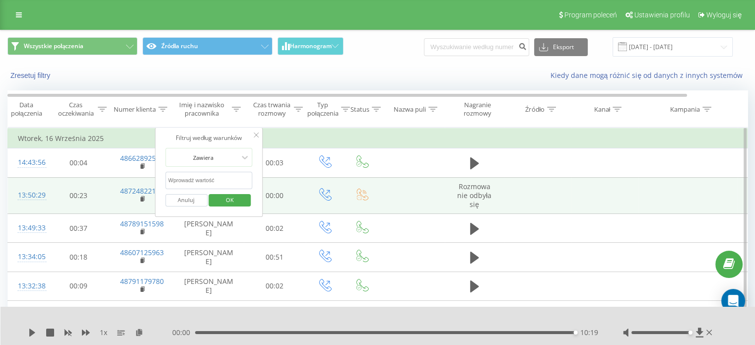
click at [214, 175] on input "text" at bounding box center [208, 180] width 87 height 17
click button "OK" at bounding box center [230, 200] width 42 height 12
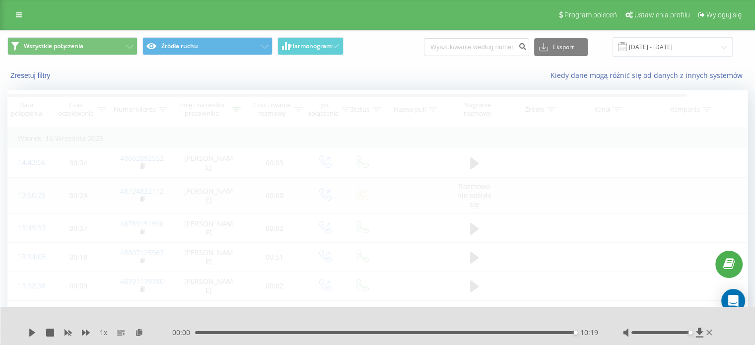
click at [717, 334] on div "1 x 00:00 10:19 10:19" at bounding box center [377, 326] width 755 height 38
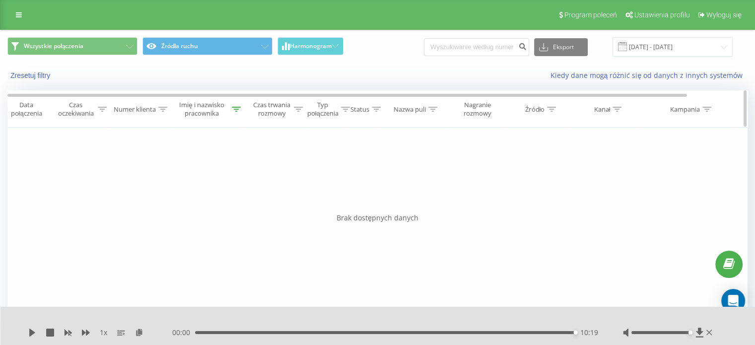
click at [240, 104] on div "Imię i nazwisko pracownika" at bounding box center [209, 109] width 70 height 17
click at [240, 104] on div "Imię i nazwisko pracownika" at bounding box center [207, 109] width 67 height 17
click at [237, 109] on icon at bounding box center [236, 109] width 9 height 5
click at [193, 176] on input "ksenia" at bounding box center [208, 180] width 87 height 17
type input "k"
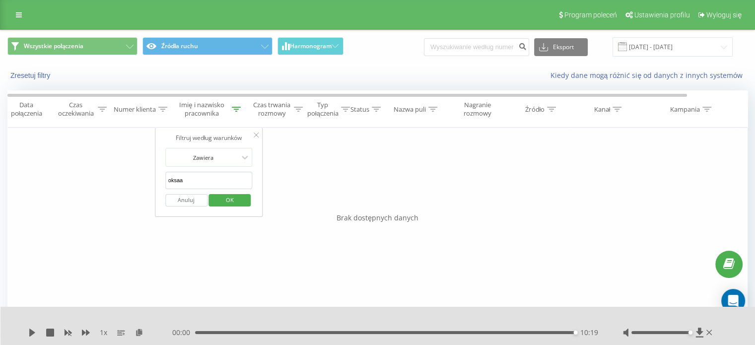
click button "OK" at bounding box center [230, 200] width 42 height 12
click at [242, 113] on div "Imię i nazwisko pracownika" at bounding box center [209, 109] width 70 height 17
click at [224, 181] on input "oksaa" at bounding box center [208, 180] width 87 height 17
click button "OK" at bounding box center [230, 200] width 42 height 12
click at [239, 109] on icon at bounding box center [236, 109] width 9 height 5
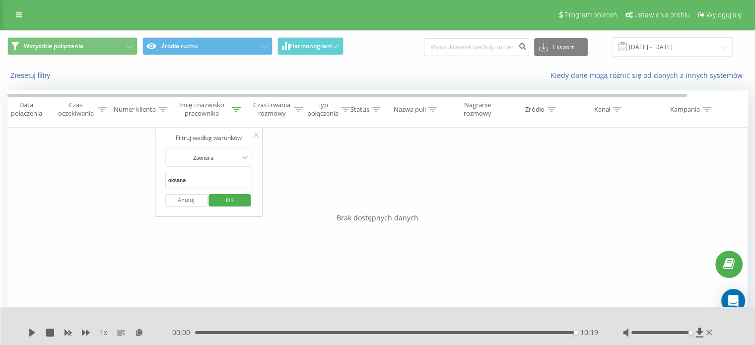
drag, startPoint x: 216, startPoint y: 175, endPoint x: 189, endPoint y: 172, distance: 27.0
click at [189, 172] on input "oksana" at bounding box center [208, 180] width 87 height 17
drag, startPoint x: 188, startPoint y: 178, endPoint x: 109, endPoint y: 180, distance: 79.0
click at [109, 180] on div "Filtruj według warunków Jest równe Anuluj OK Filtruj według warunków Zawiera An…" at bounding box center [377, 239] width 740 height 223
type input "hamaniuk"
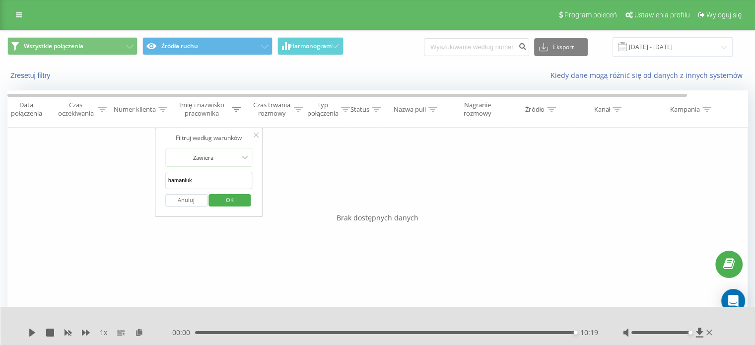
click button "OK" at bounding box center [230, 200] width 42 height 12
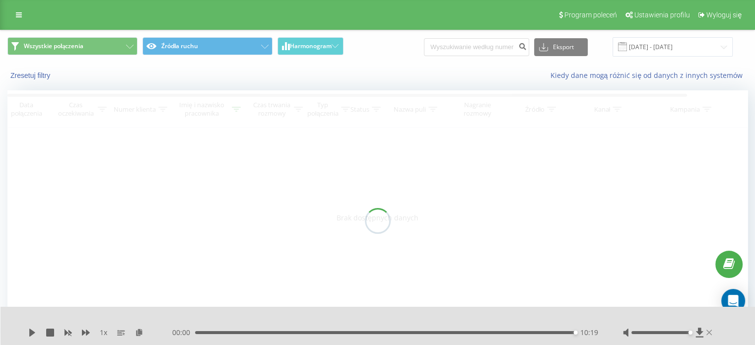
click at [710, 335] on icon at bounding box center [710, 333] width 6 height 8
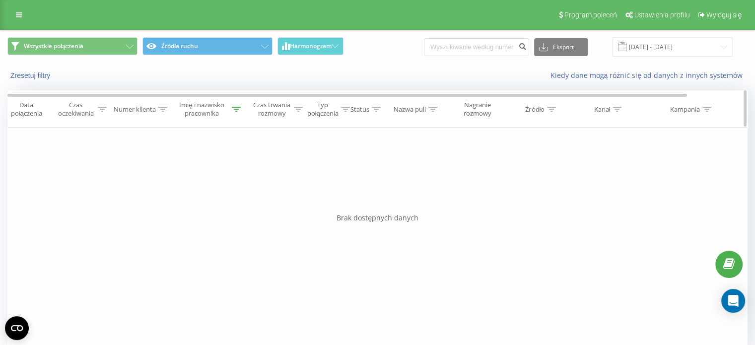
click at [233, 109] on icon at bounding box center [236, 109] width 9 height 5
drag, startPoint x: 206, startPoint y: 178, endPoint x: 64, endPoint y: 170, distance: 142.2
click at [114, 174] on div "Filtruj według warunków Jest równe Anuluj OK Filtruj według warunków Zawiera An…" at bounding box center [377, 239] width 740 height 223
click button "OK" at bounding box center [230, 200] width 42 height 12
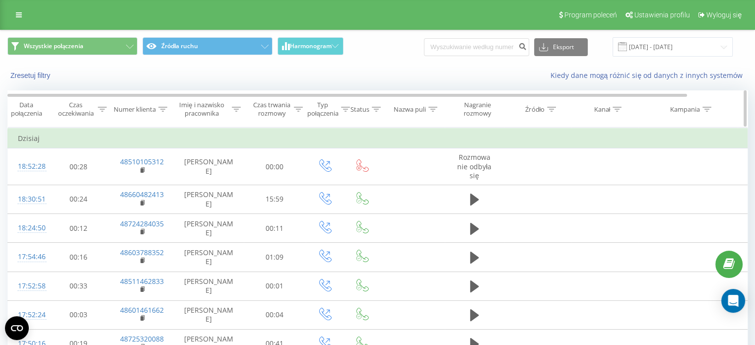
click at [236, 112] on div at bounding box center [236, 109] width 9 height 8
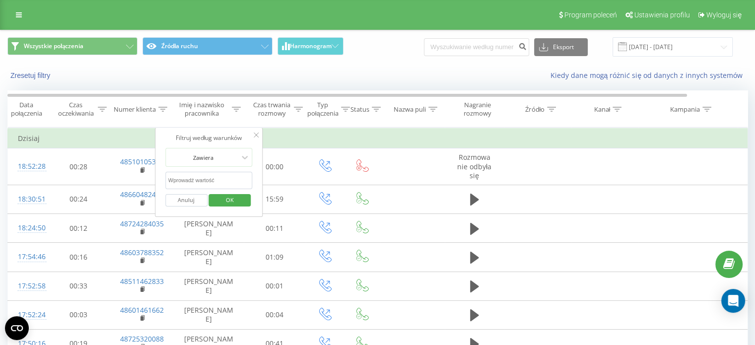
click at [188, 198] on button "Anuluj" at bounding box center [186, 200] width 42 height 12
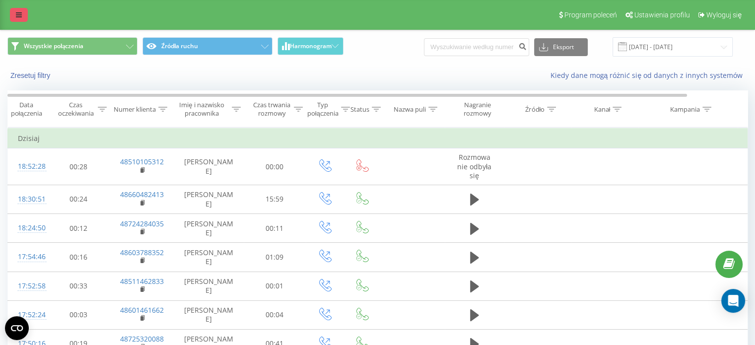
click at [13, 13] on link at bounding box center [19, 15] width 18 height 14
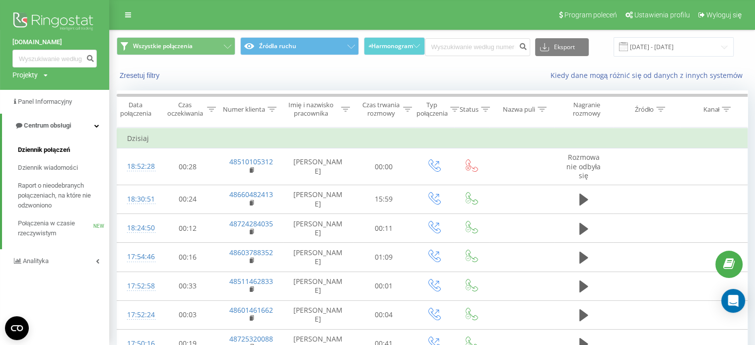
drag, startPoint x: 43, startPoint y: 148, endPoint x: 34, endPoint y: 151, distance: 9.4
click at [34, 151] on span "Dziennik połączeń" at bounding box center [44, 150] width 52 height 10
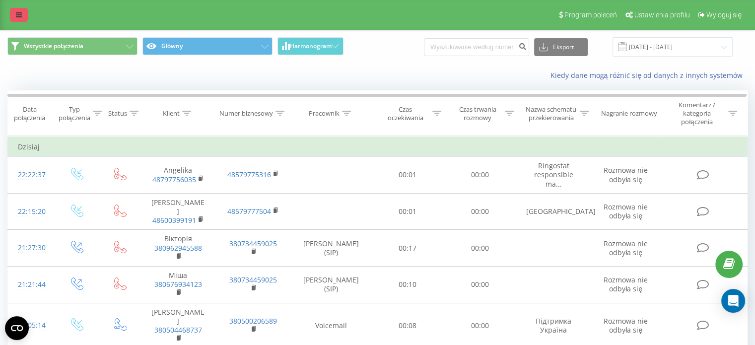
click at [11, 10] on link at bounding box center [19, 15] width 18 height 14
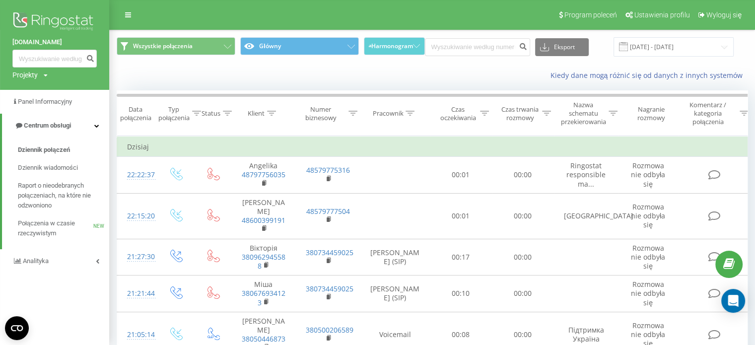
click at [64, 20] on img at bounding box center [54, 22] width 84 height 25
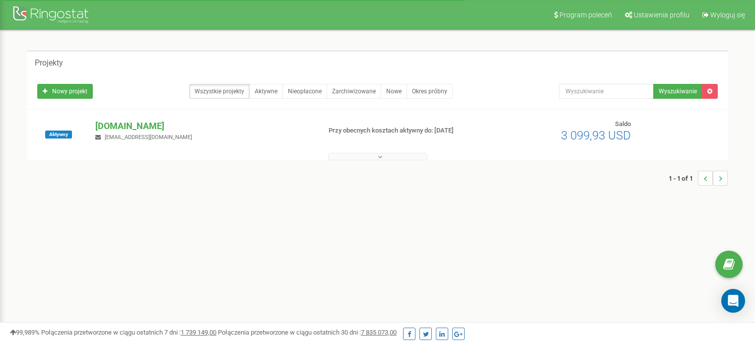
click at [143, 123] on p "[DOMAIN_NAME]" at bounding box center [203, 126] width 217 height 13
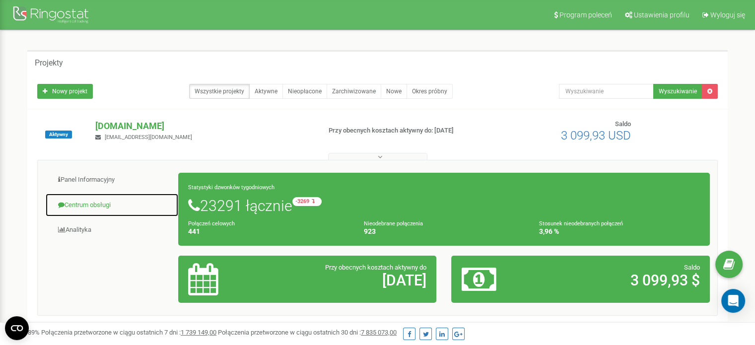
click at [89, 201] on link "Centrum obsługi" at bounding box center [112, 205] width 134 height 24
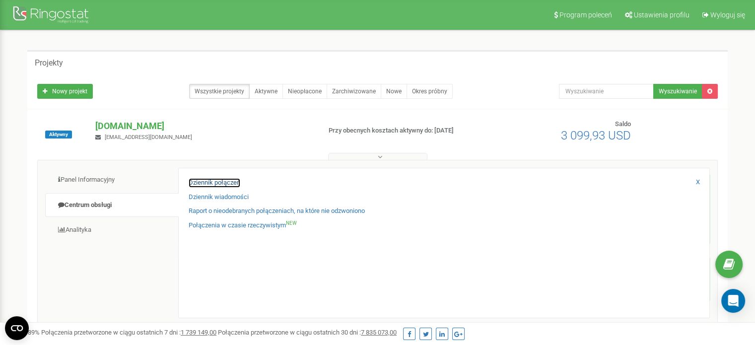
click at [229, 183] on link "Dziennik połączeń" at bounding box center [215, 182] width 52 height 9
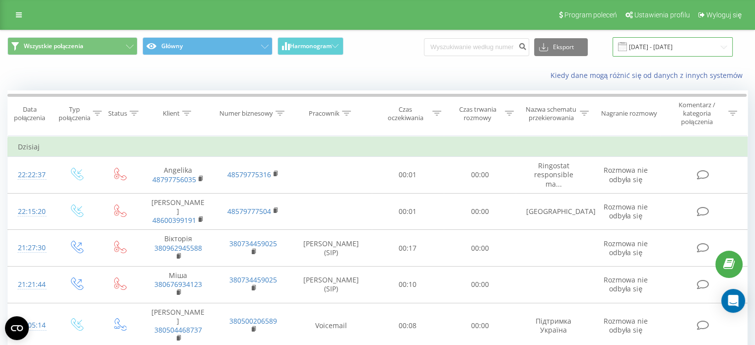
click at [656, 45] on input "[DATE] - [DATE]" at bounding box center [673, 46] width 120 height 19
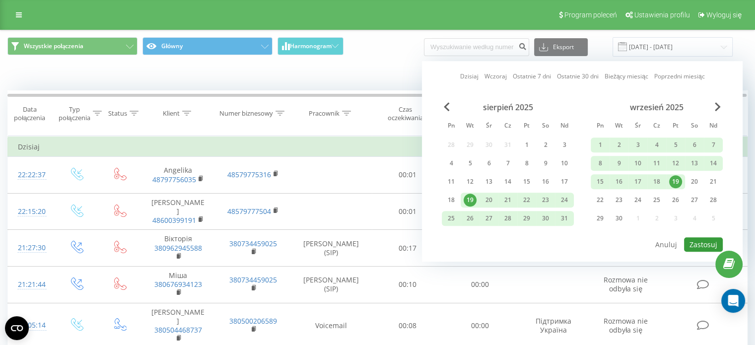
click at [714, 238] on button "Zastosuj" at bounding box center [703, 244] width 39 height 14
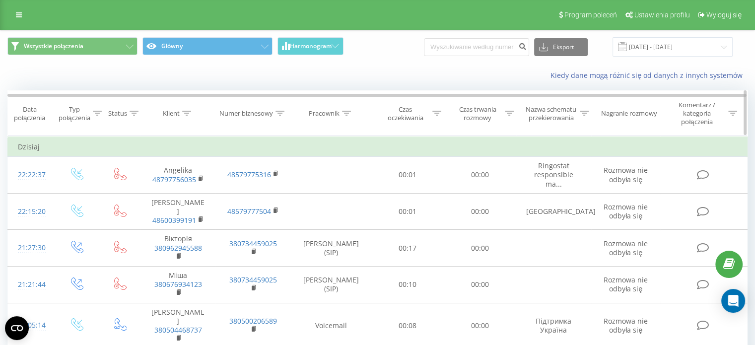
click at [326, 116] on div "Pracownik" at bounding box center [324, 113] width 31 height 8
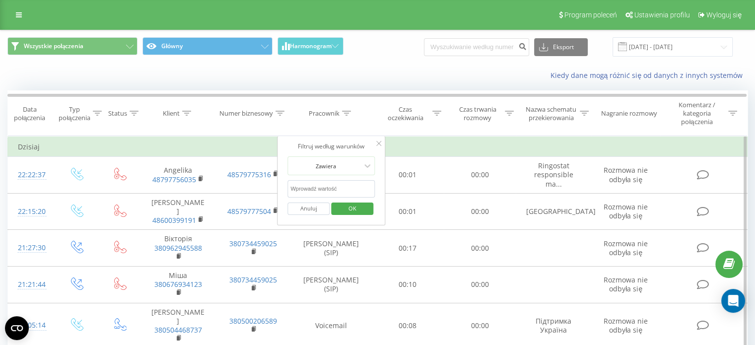
click at [336, 188] on input "text" at bounding box center [331, 188] width 87 height 17
type input "ksenia"
click button "OK" at bounding box center [352, 209] width 42 height 12
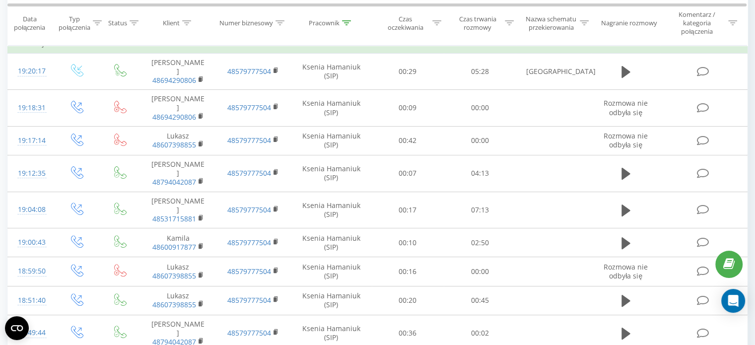
scroll to position [270, 0]
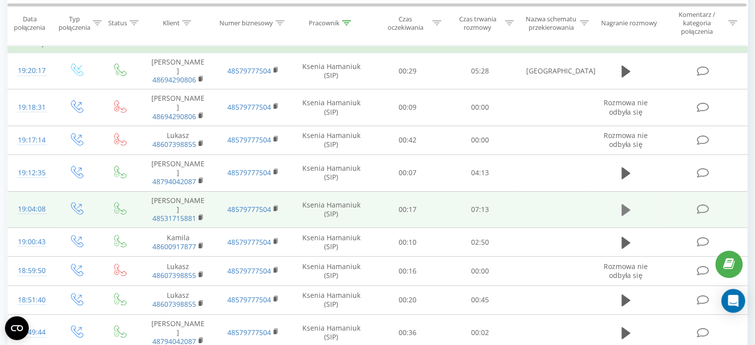
click at [626, 204] on icon at bounding box center [626, 210] width 9 height 12
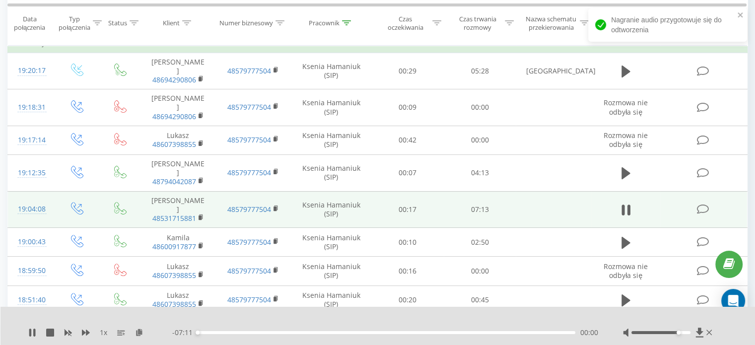
click at [676, 332] on div at bounding box center [661, 332] width 59 height 3
drag, startPoint x: 676, startPoint y: 332, endPoint x: 699, endPoint y: 331, distance: 22.9
click at [699, 331] on div at bounding box center [668, 333] width 91 height 10
click at [275, 333] on div "01:28" at bounding box center [387, 332] width 378 height 3
click at [271, 333] on div "01:23" at bounding box center [387, 332] width 378 height 3
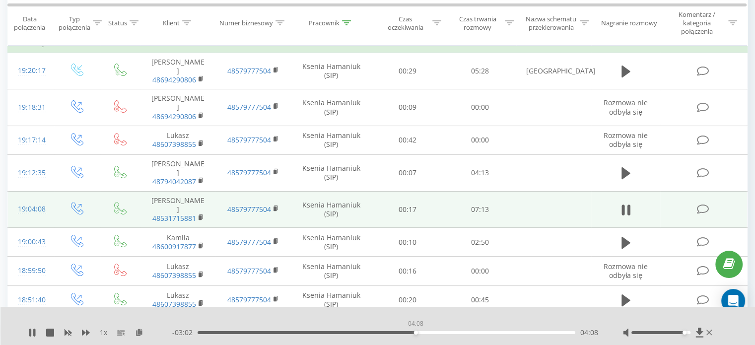
click at [416, 332] on div "04:08" at bounding box center [387, 332] width 378 height 3
click at [314, 330] on div "- 01:38 05:32 05:32" at bounding box center [385, 333] width 426 height 10
click at [314, 333] on div "02:12" at bounding box center [387, 332] width 378 height 3
click at [66, 333] on icon at bounding box center [68, 333] width 7 height 6
click at [334, 333] on div "02:35" at bounding box center [387, 332] width 378 height 3
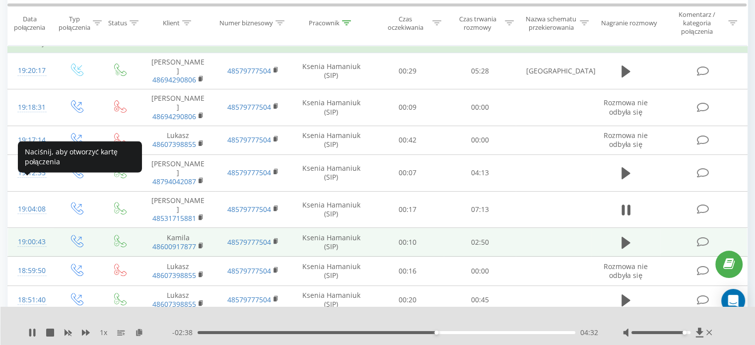
click at [38, 232] on div "19:00:43" at bounding box center [31, 241] width 26 height 19
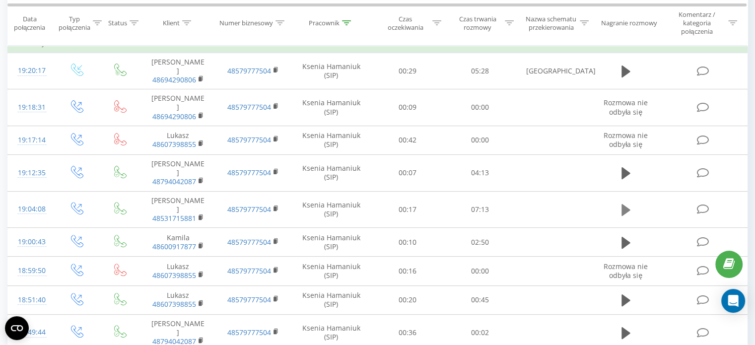
click at [621, 203] on button at bounding box center [626, 210] width 15 height 15
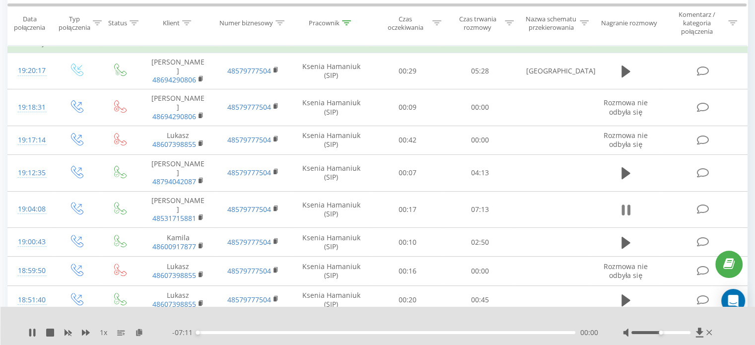
click at [627, 203] on icon at bounding box center [626, 210] width 9 height 14
click at [699, 334] on icon at bounding box center [699, 332] width 7 height 9
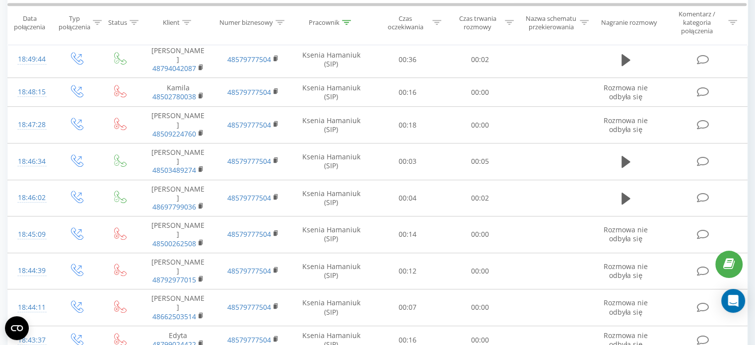
scroll to position [642, 0]
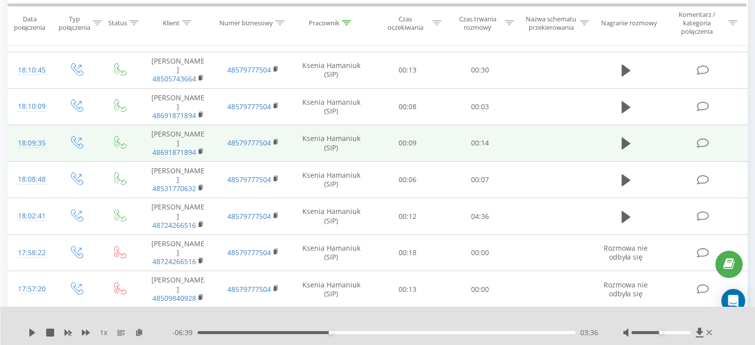
scroll to position [294, 0]
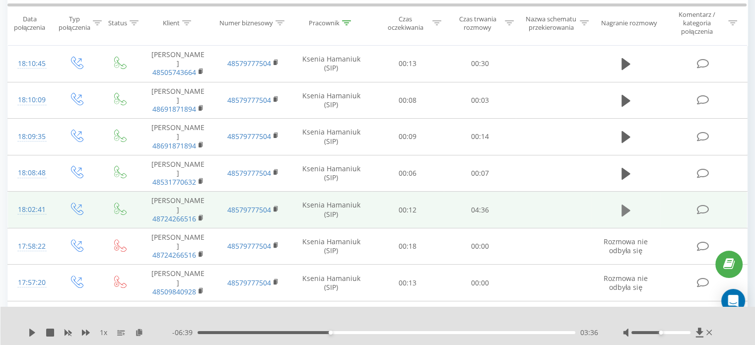
click at [624, 204] on icon at bounding box center [626, 210] width 9 height 12
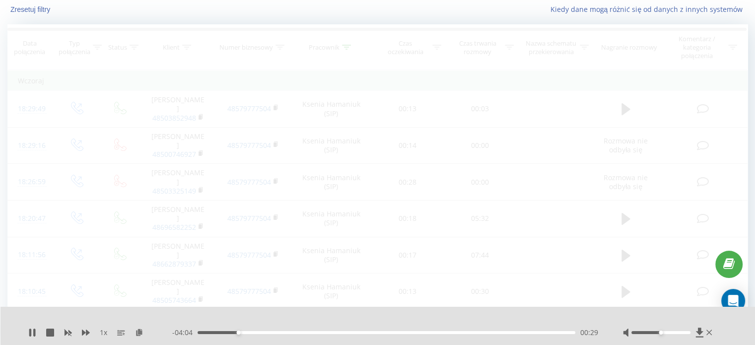
scroll to position [66, 0]
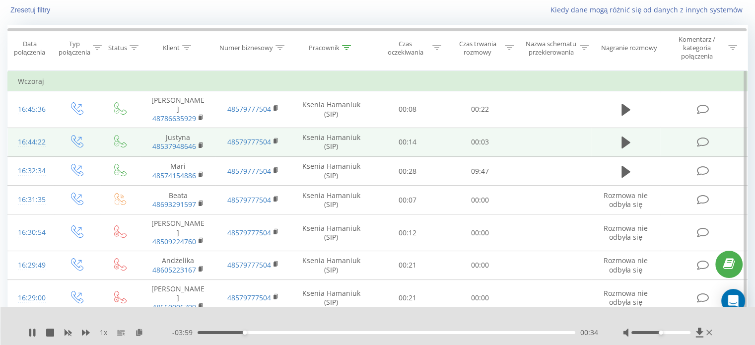
click at [550, 128] on td at bounding box center [553, 142] width 75 height 29
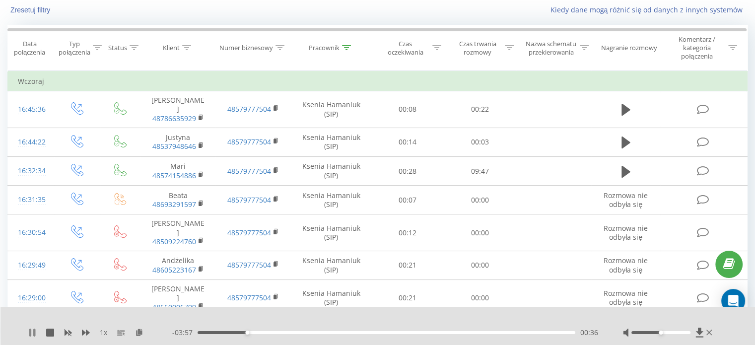
click at [32, 336] on icon at bounding box center [32, 333] width 8 height 8
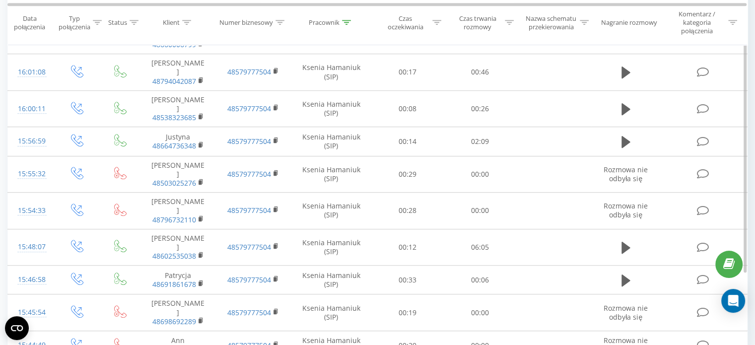
scroll to position [630, 0]
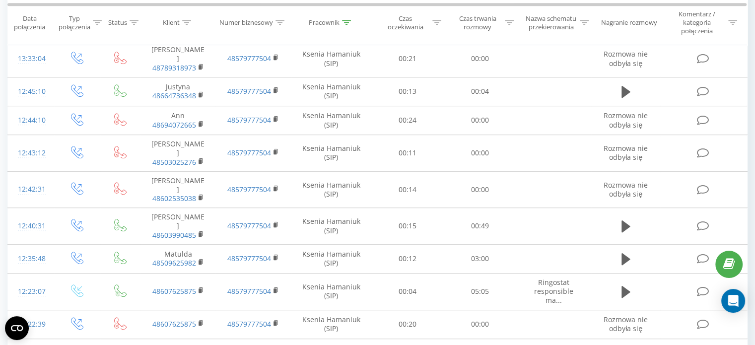
scroll to position [645, 0]
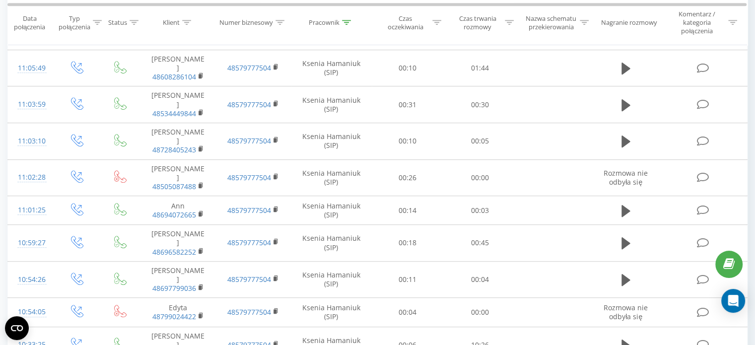
scroll to position [630, 0]
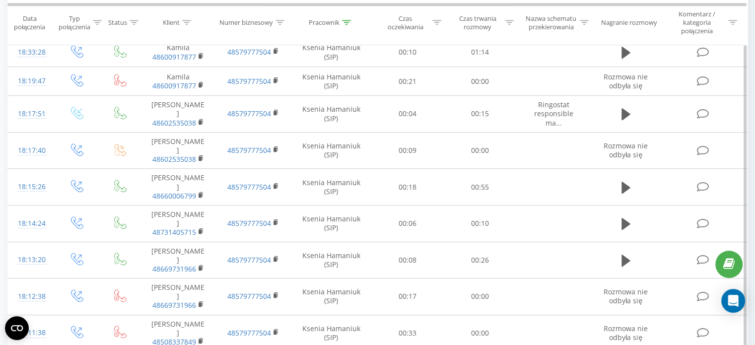
scroll to position [657, 0]
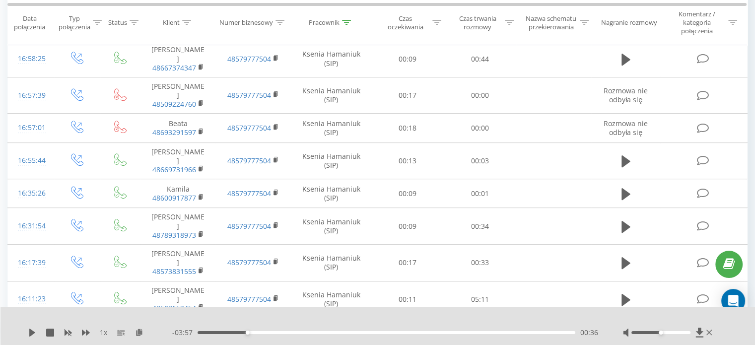
scroll to position [446, 0]
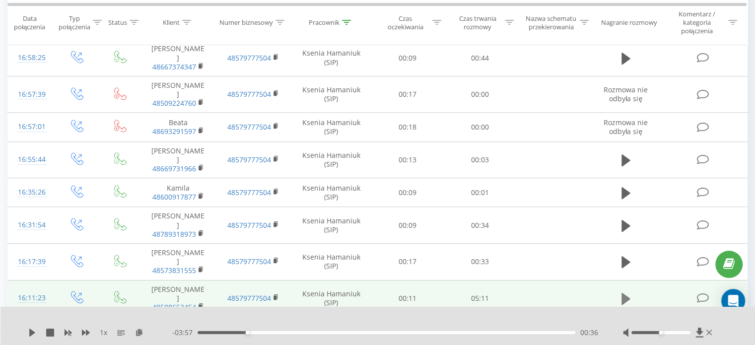
click at [629, 293] on icon at bounding box center [626, 299] width 9 height 12
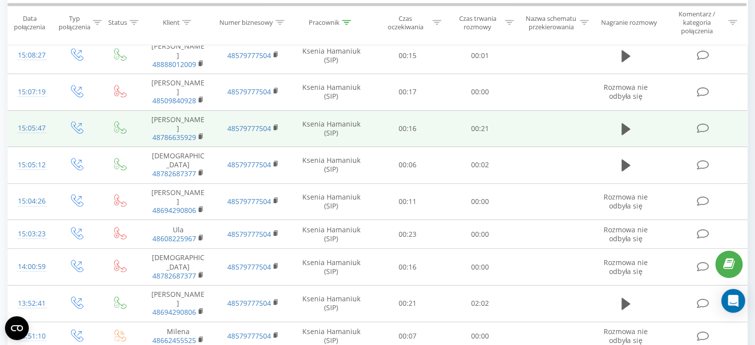
scroll to position [645, 0]
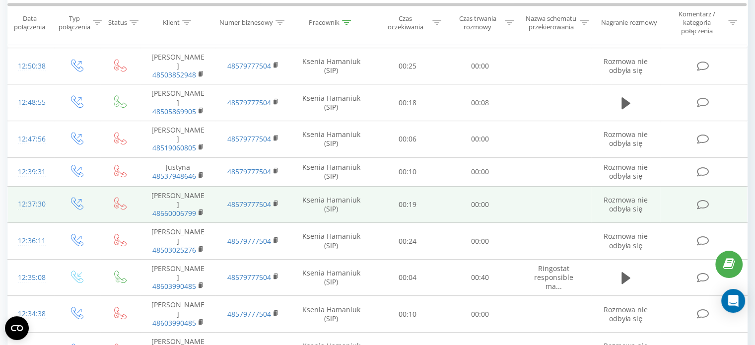
scroll to position [637, 0]
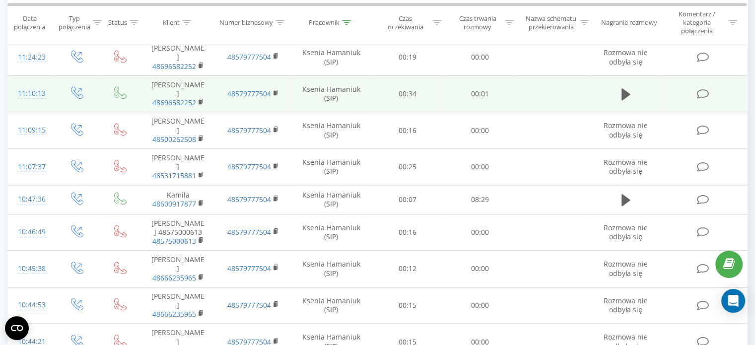
scroll to position [645, 0]
